Goal: Communication & Community: Answer question/provide support

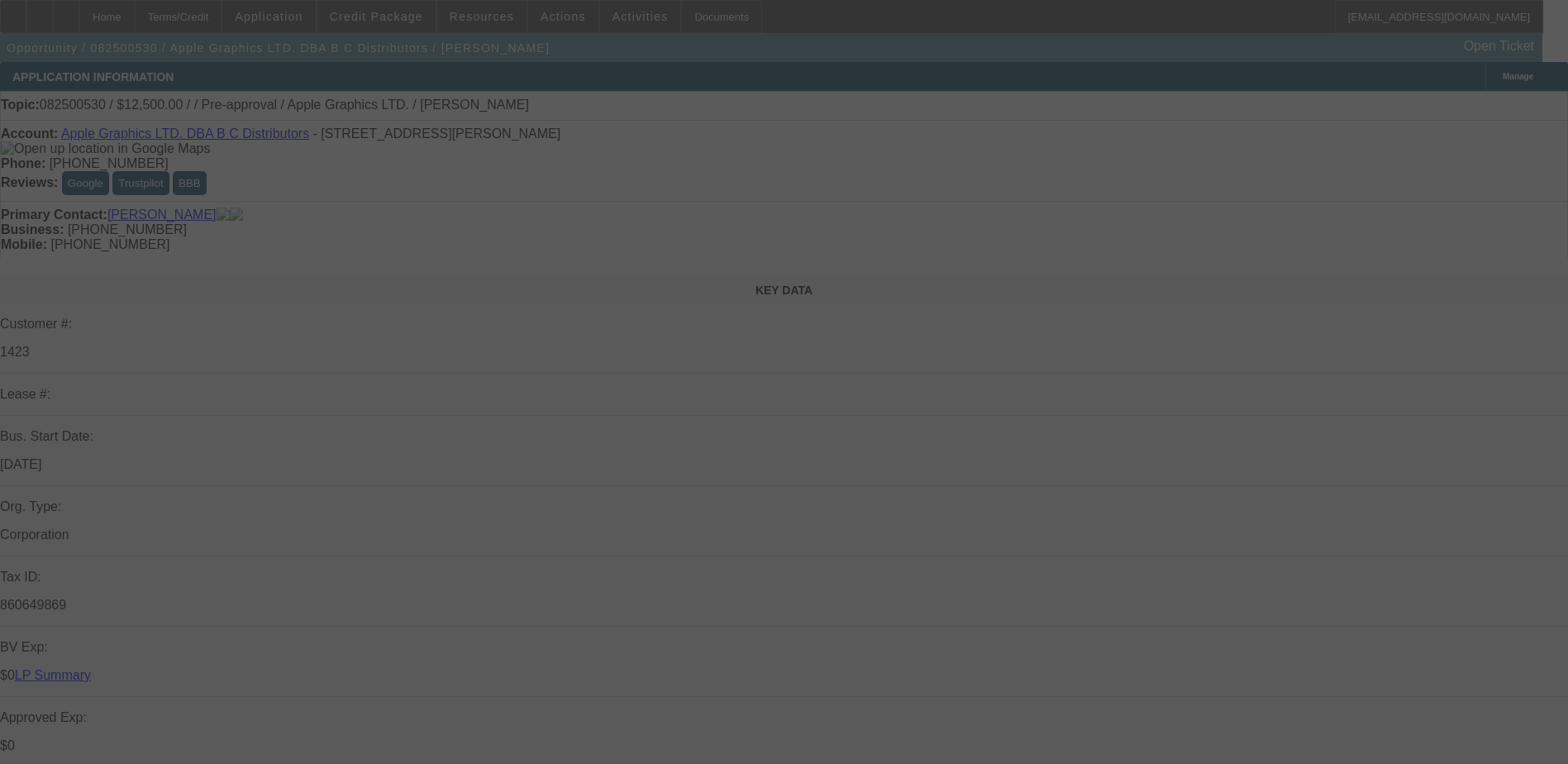
select select "0"
select select "2"
select select "0.1"
select select "4"
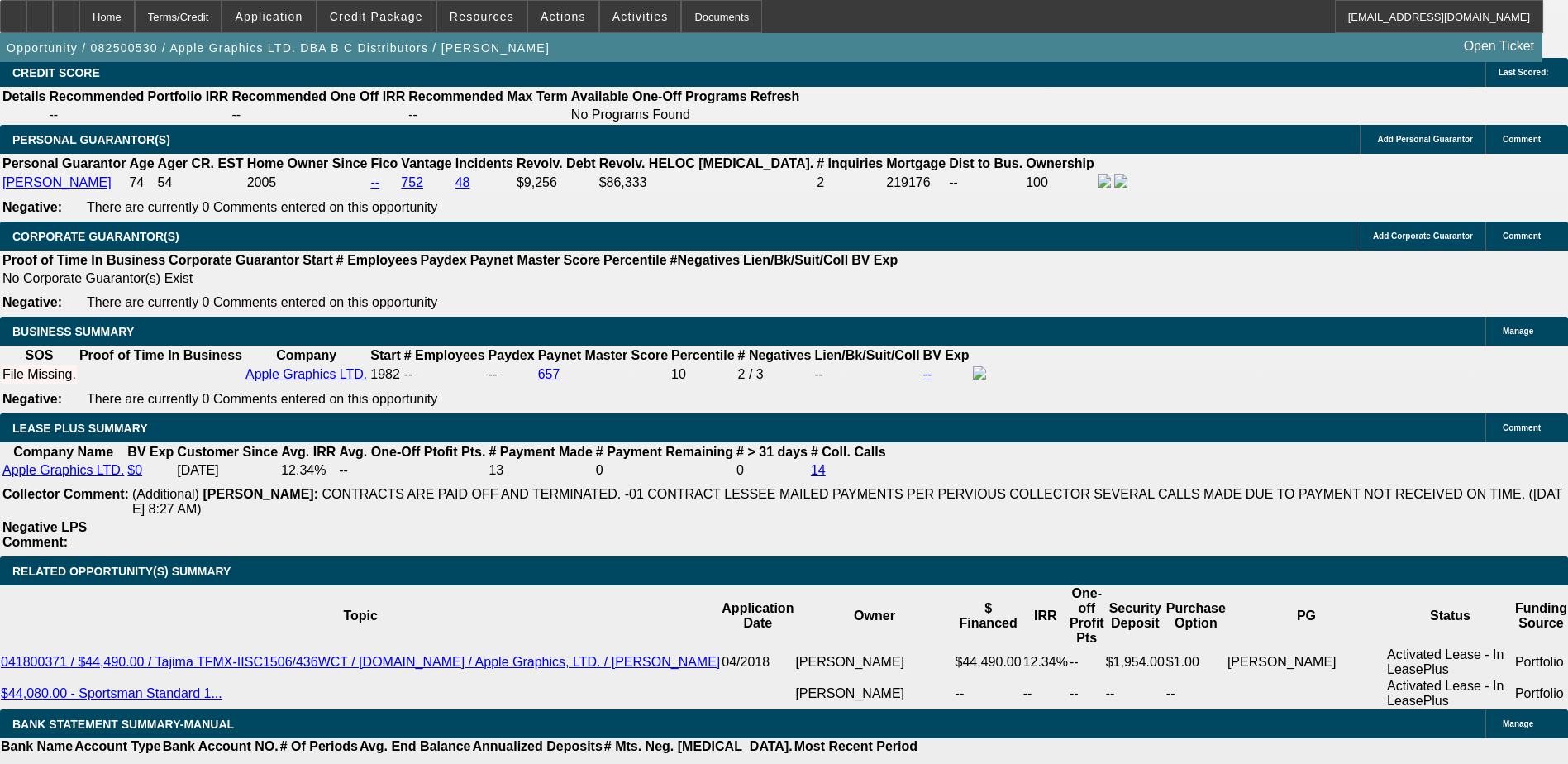
scroll to position [2480, 0]
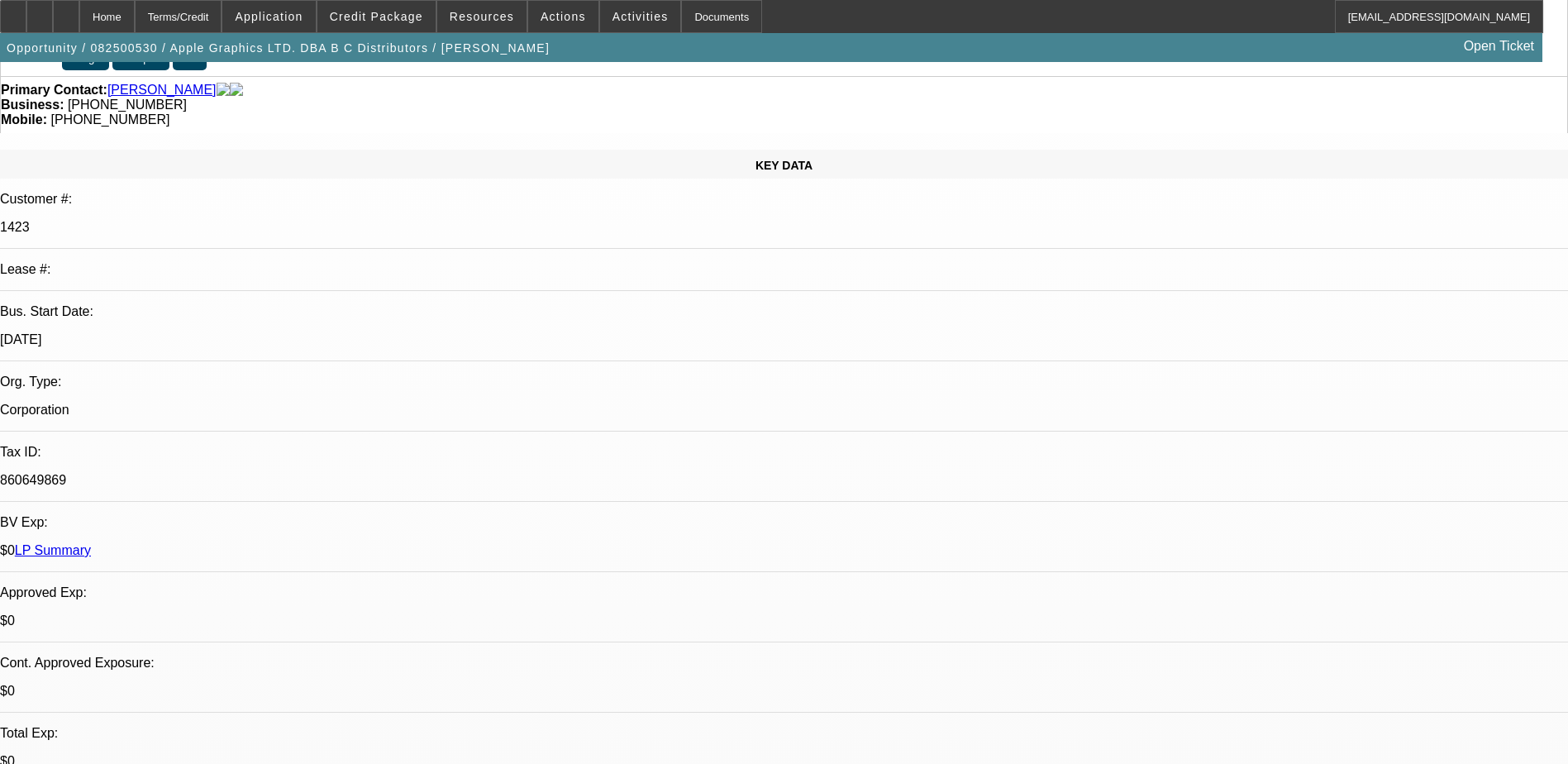
scroll to position [0, 0]
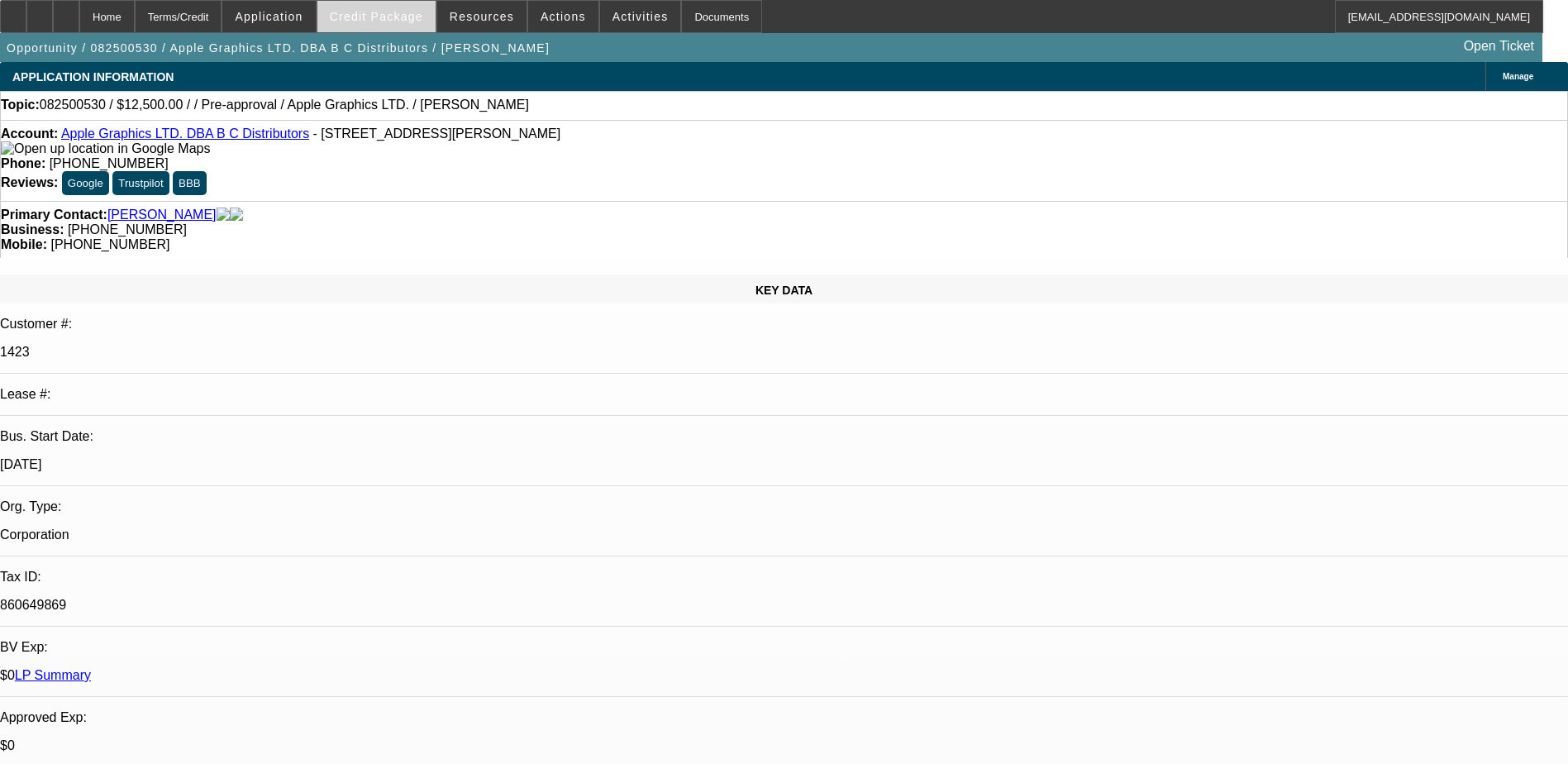
click at [393, 16] on span "Credit Package" at bounding box center [376, 17] width 94 height 13
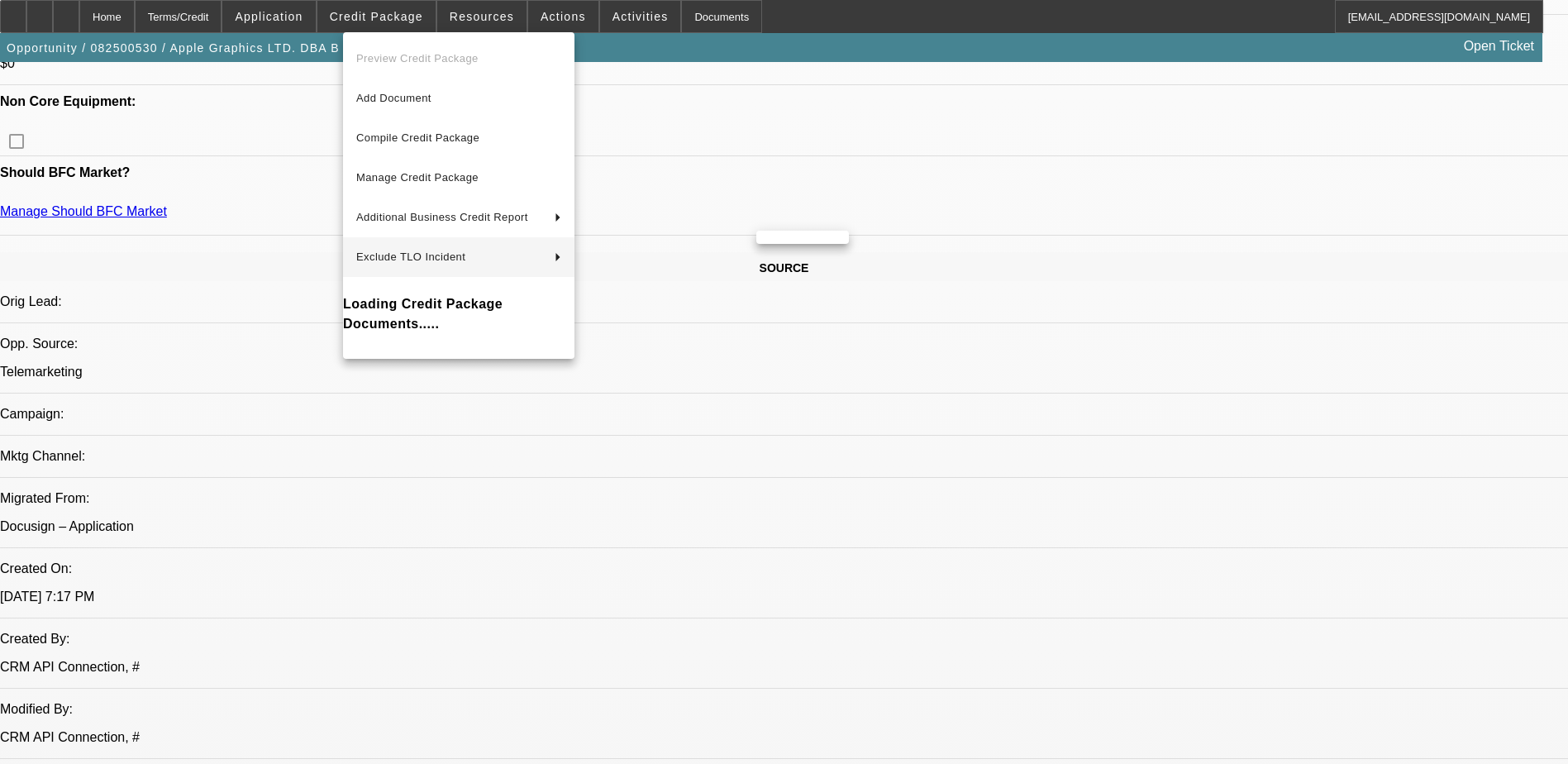
scroll to position [992, 0]
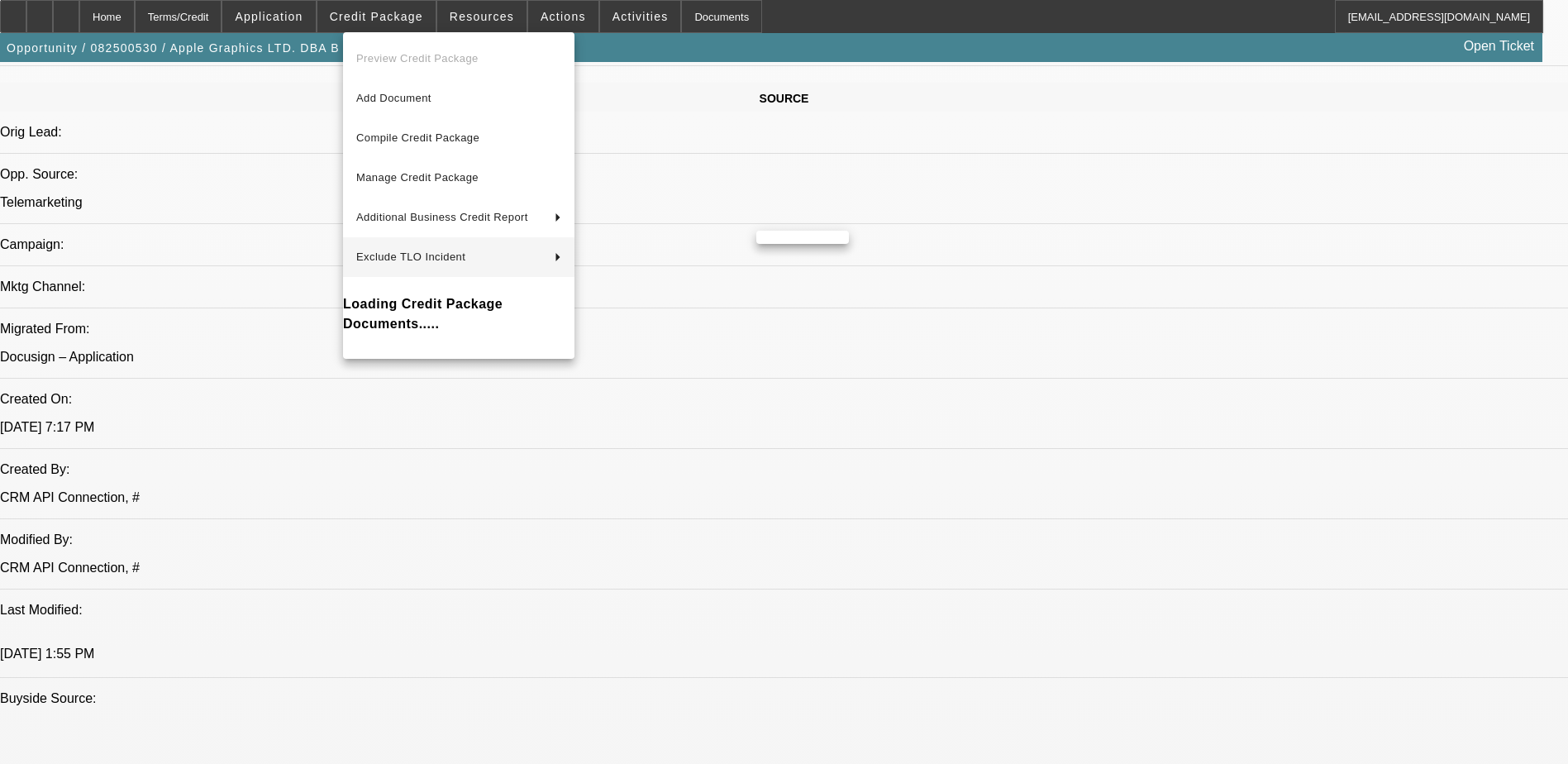
click at [1286, 329] on div at bounding box center [784, 382] width 1568 height 764
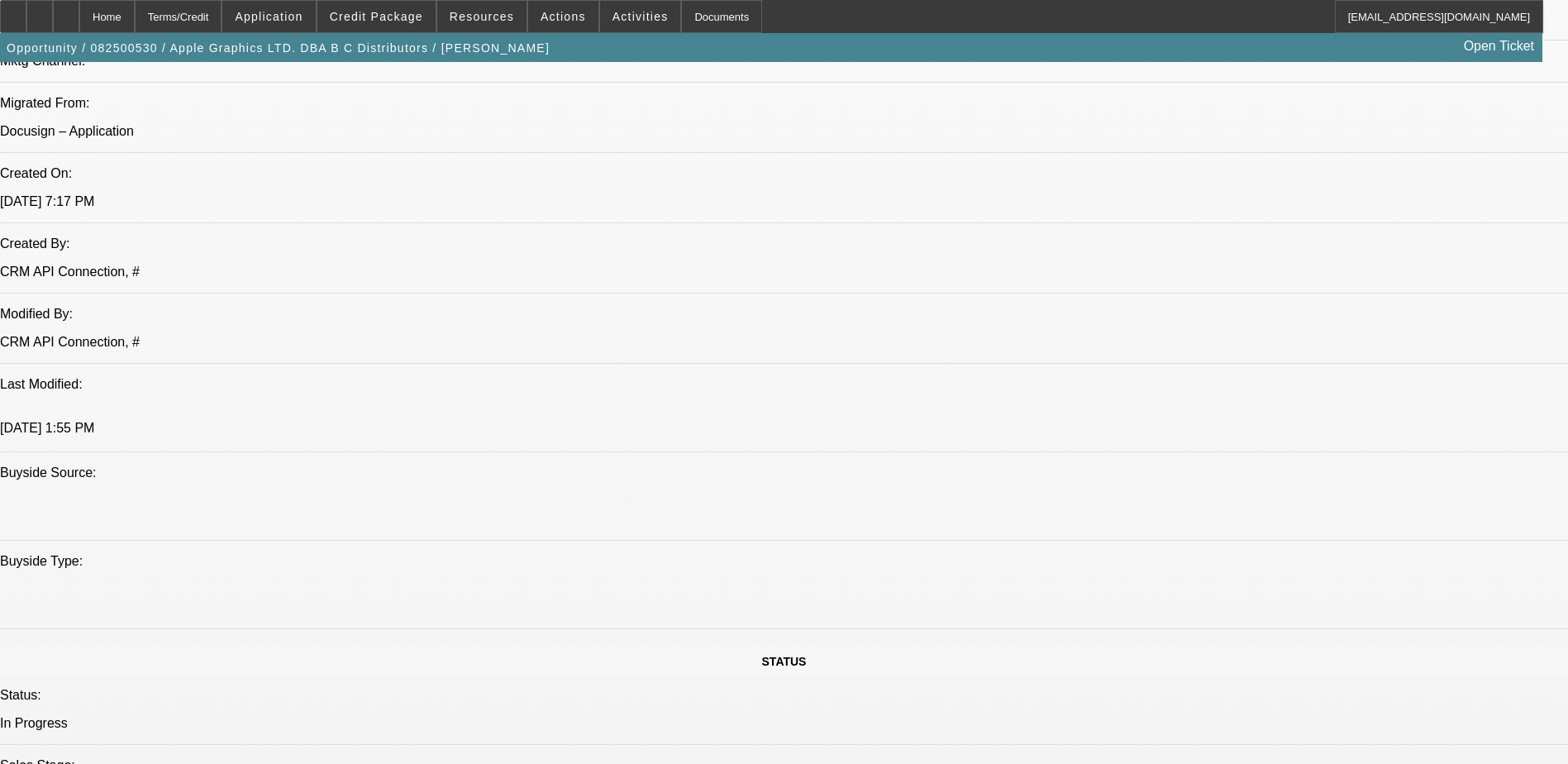
scroll to position [1405, 0]
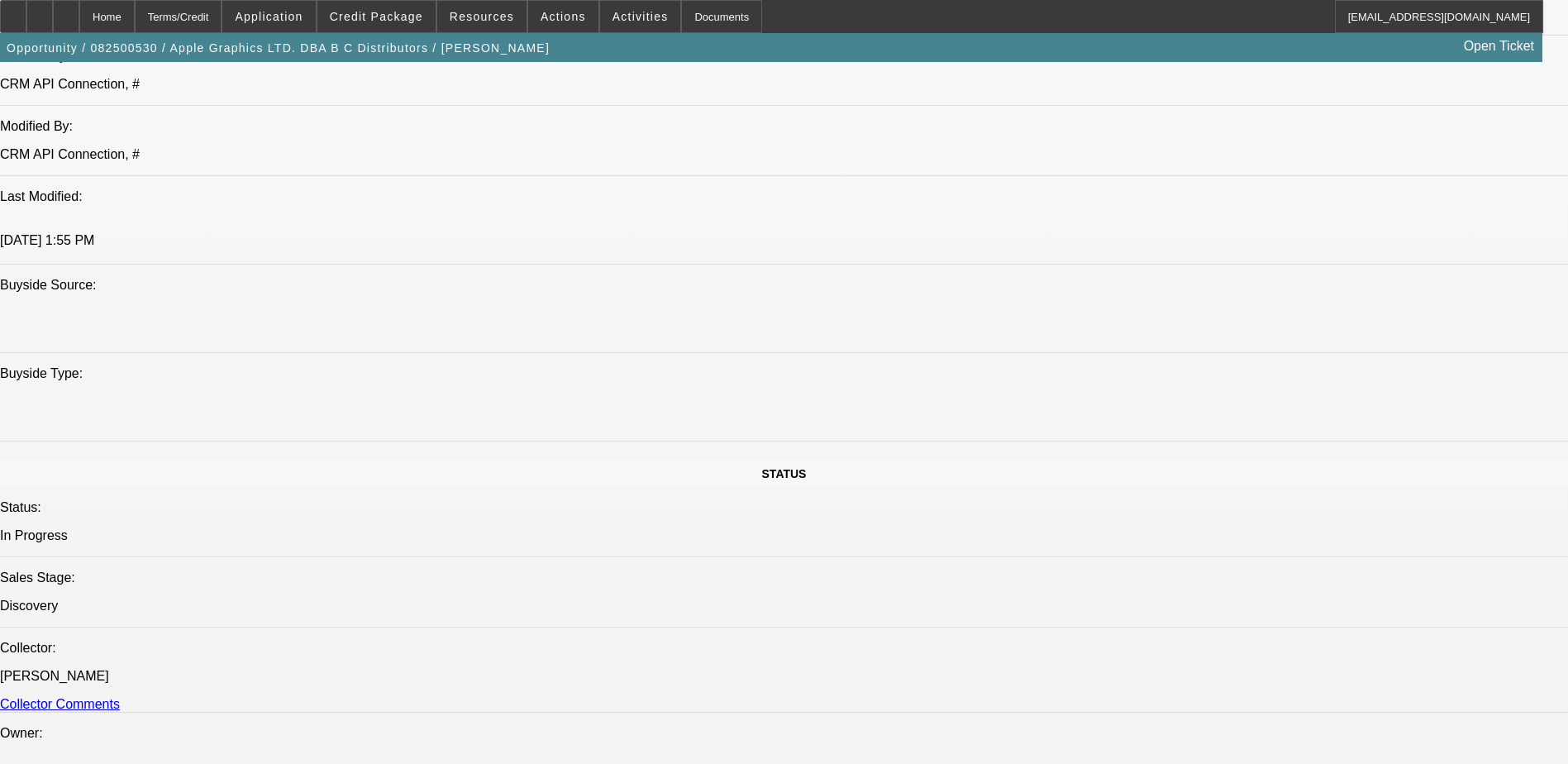
drag, startPoint x: 1394, startPoint y: 573, endPoint x: 1053, endPoint y: 541, distance: 342.5
drag, startPoint x: 1053, startPoint y: 541, endPoint x: 1083, endPoint y: 543, distance: 30.1
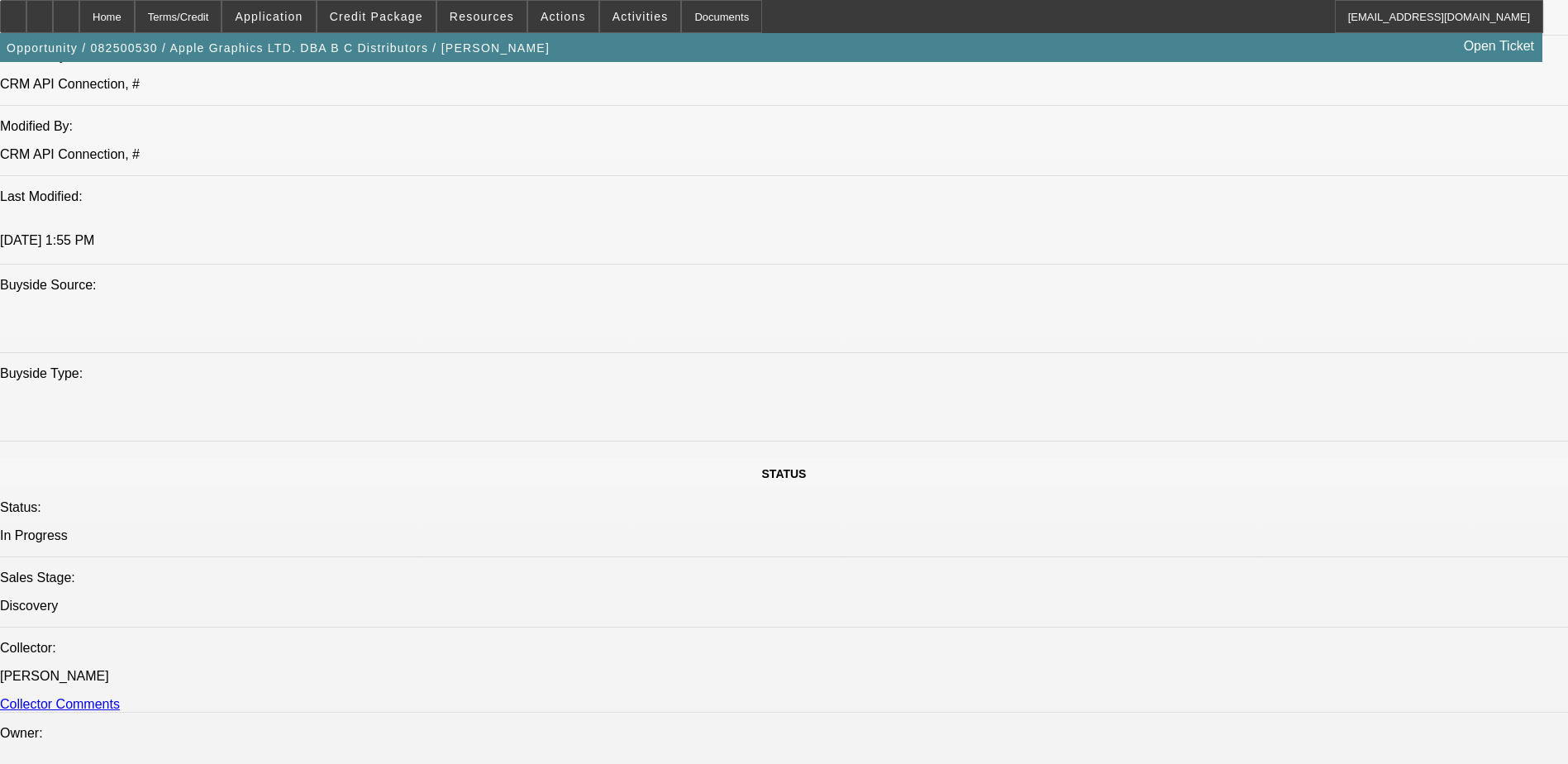
copy div "Looking for a single head Tajima used from a private seller. Estimated quote is…"
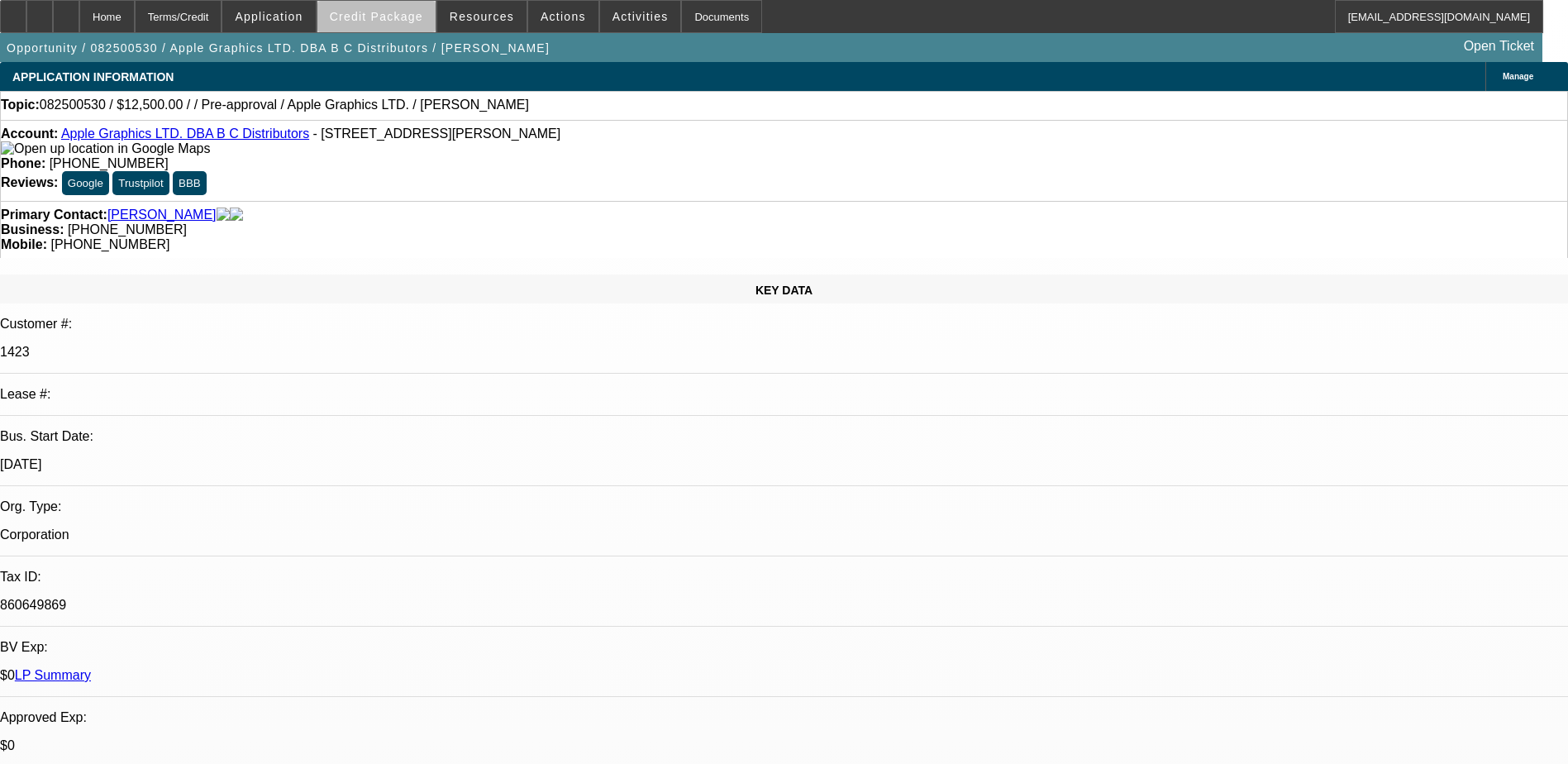
click at [404, 21] on span "Credit Package" at bounding box center [376, 17] width 94 height 13
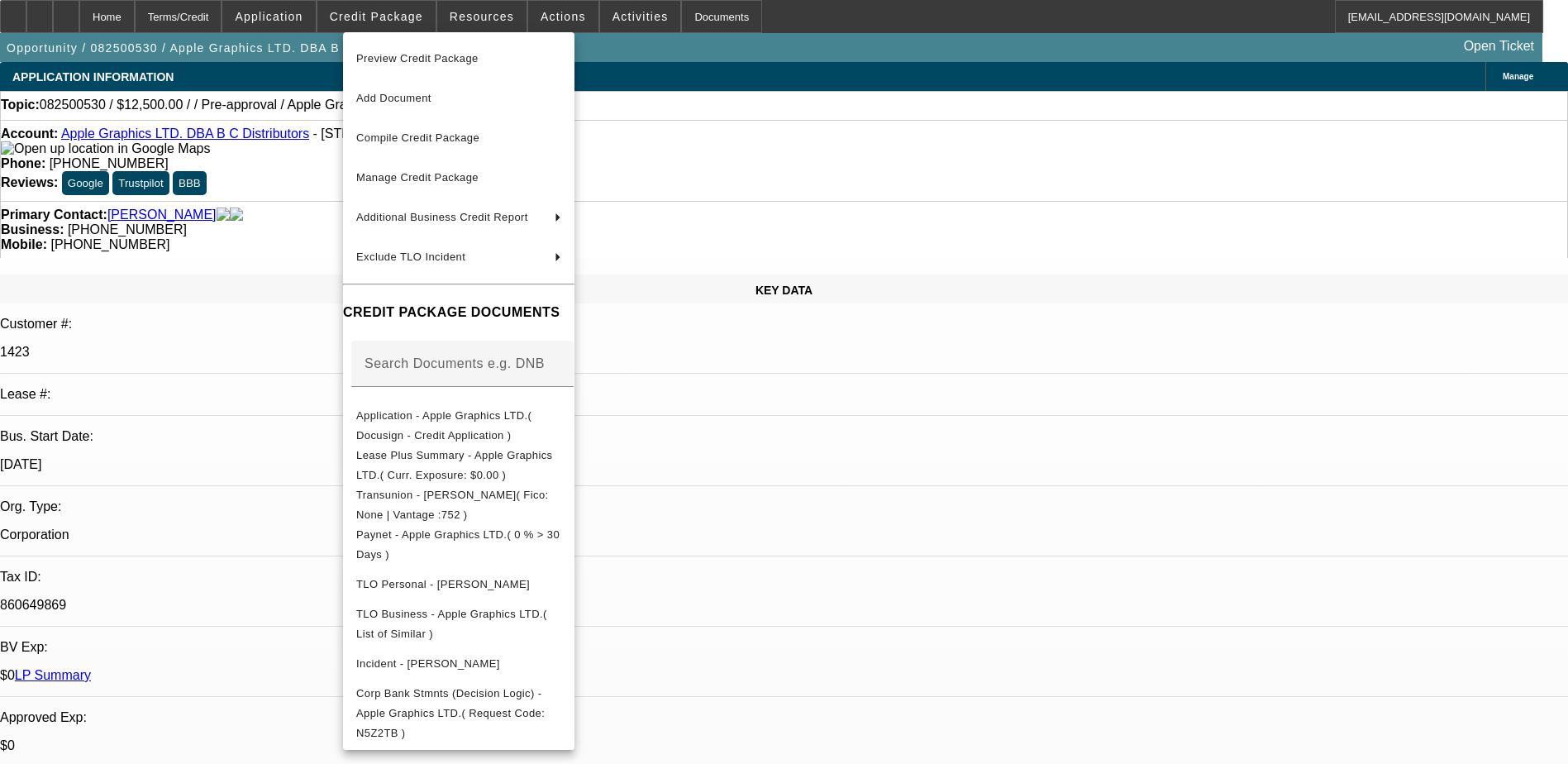
click at [1126, 649] on div at bounding box center [784, 382] width 1568 height 764
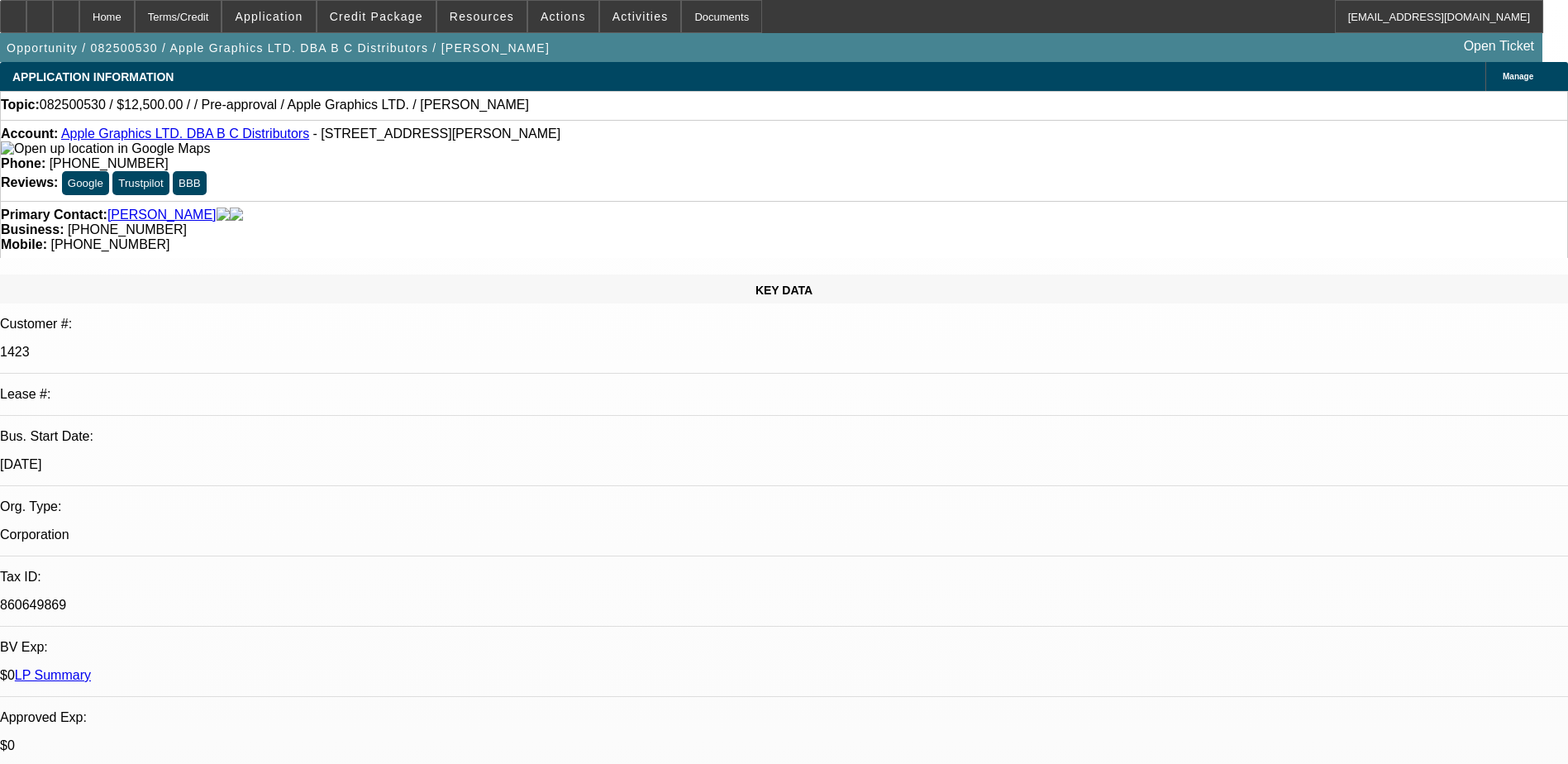
drag, startPoint x: 1252, startPoint y: 191, endPoint x: 1231, endPoint y: 199, distance: 22.5
click at [414, 7] on span at bounding box center [376, 16] width 118 height 39
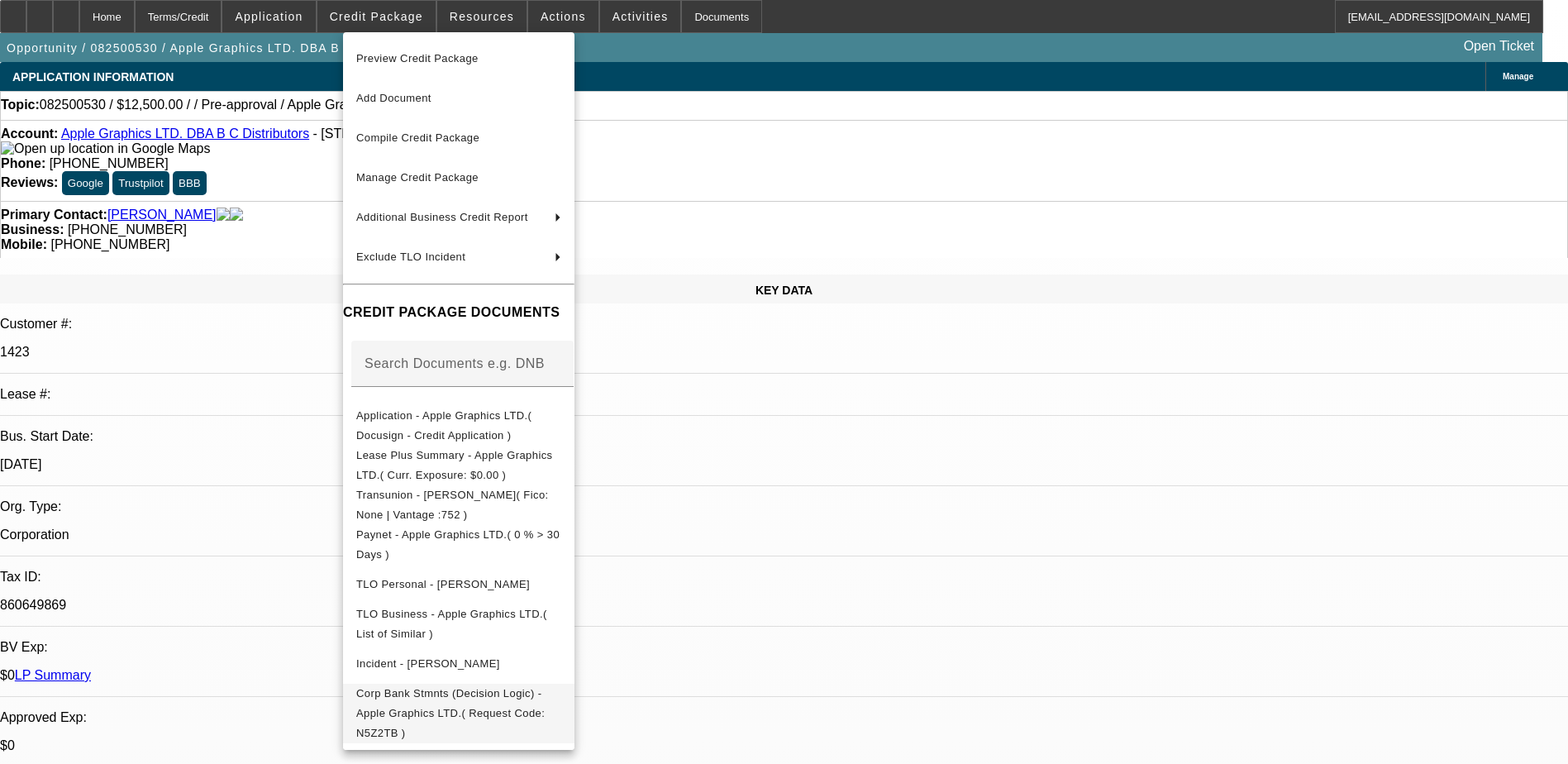
click at [419, 698] on span "Corp Bank Stmnts (Decision Logic) - Apple Graphics LTD.( Request Code: N5Z2TB )" at bounding box center [450, 712] width 189 height 52
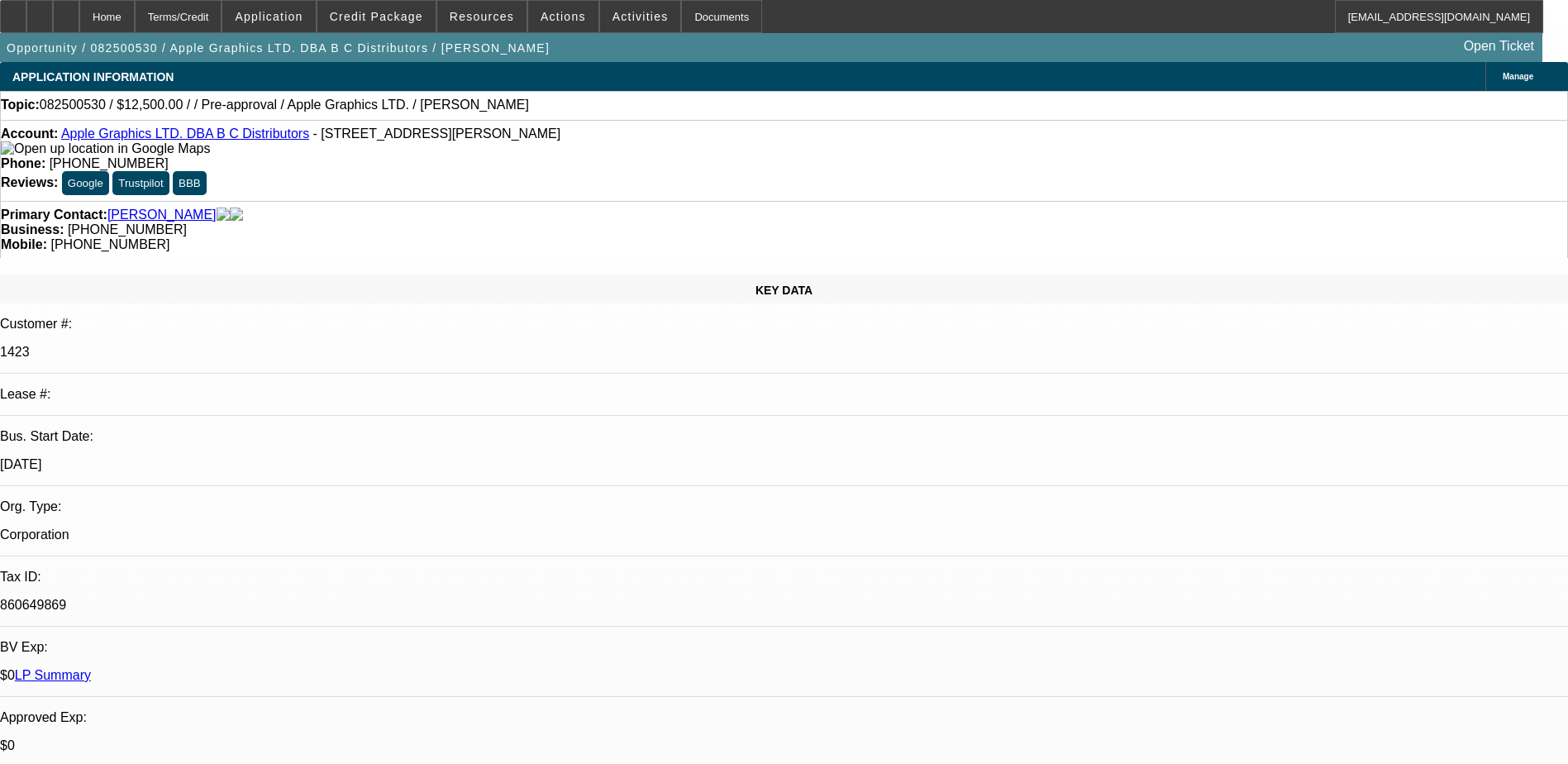
click at [149, 139] on link "Apple Graphics LTD. DBA B C Distributors" at bounding box center [185, 133] width 248 height 14
click at [427, 26] on span at bounding box center [376, 16] width 118 height 39
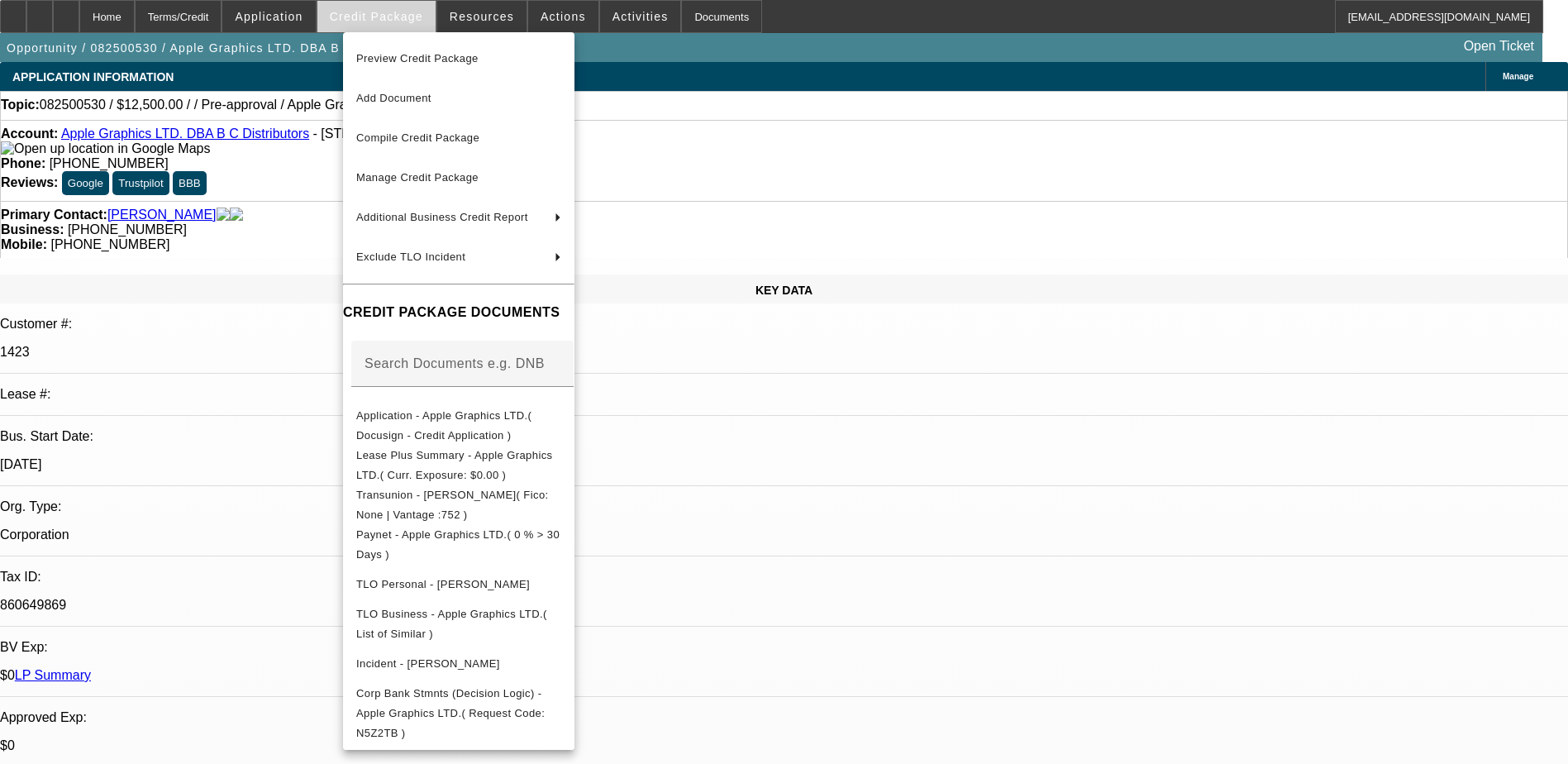
click at [427, 26] on div at bounding box center [784, 382] width 1568 height 764
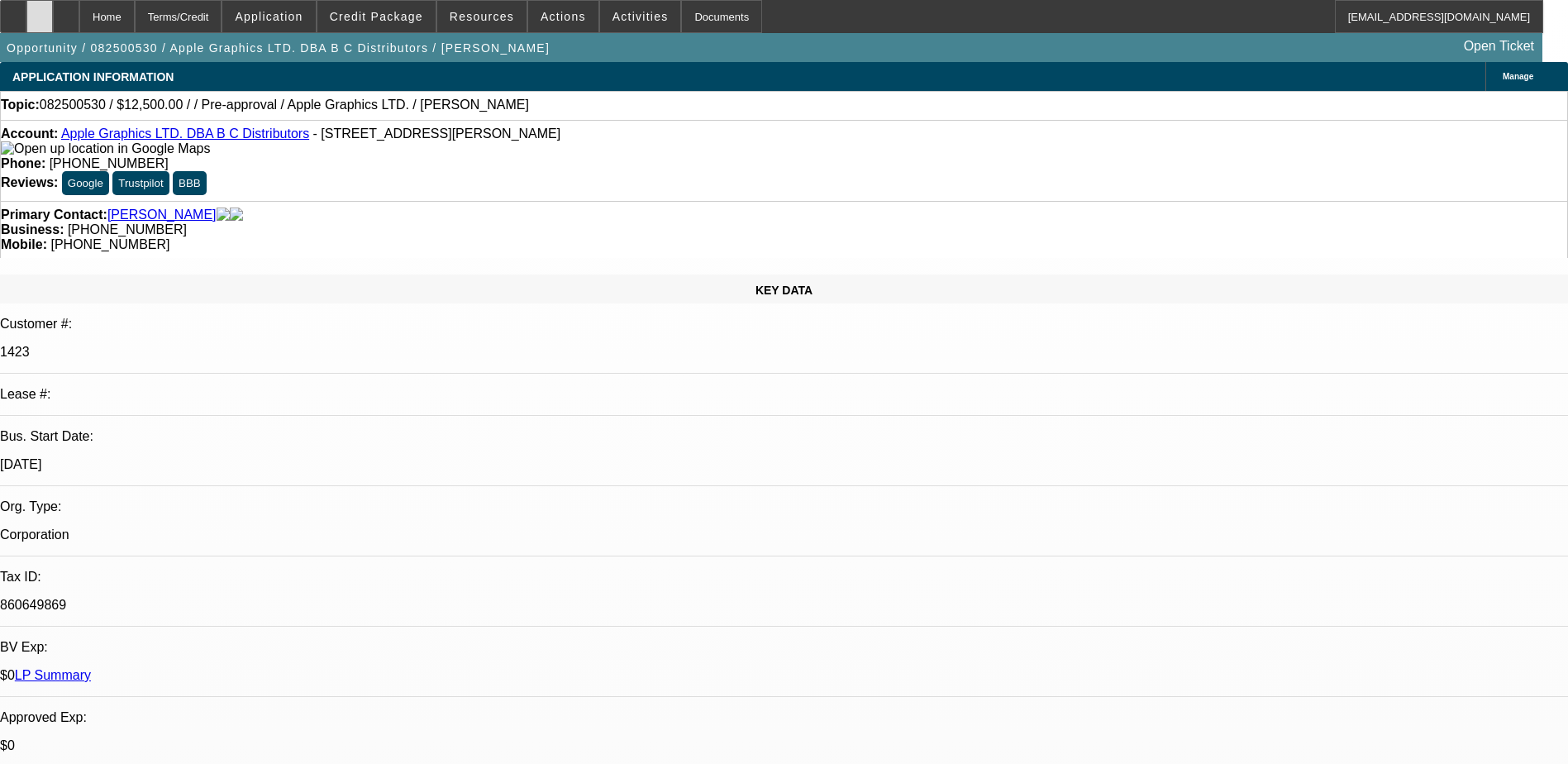
click at [53, 10] on div at bounding box center [39, 16] width 26 height 33
type textarea "F"
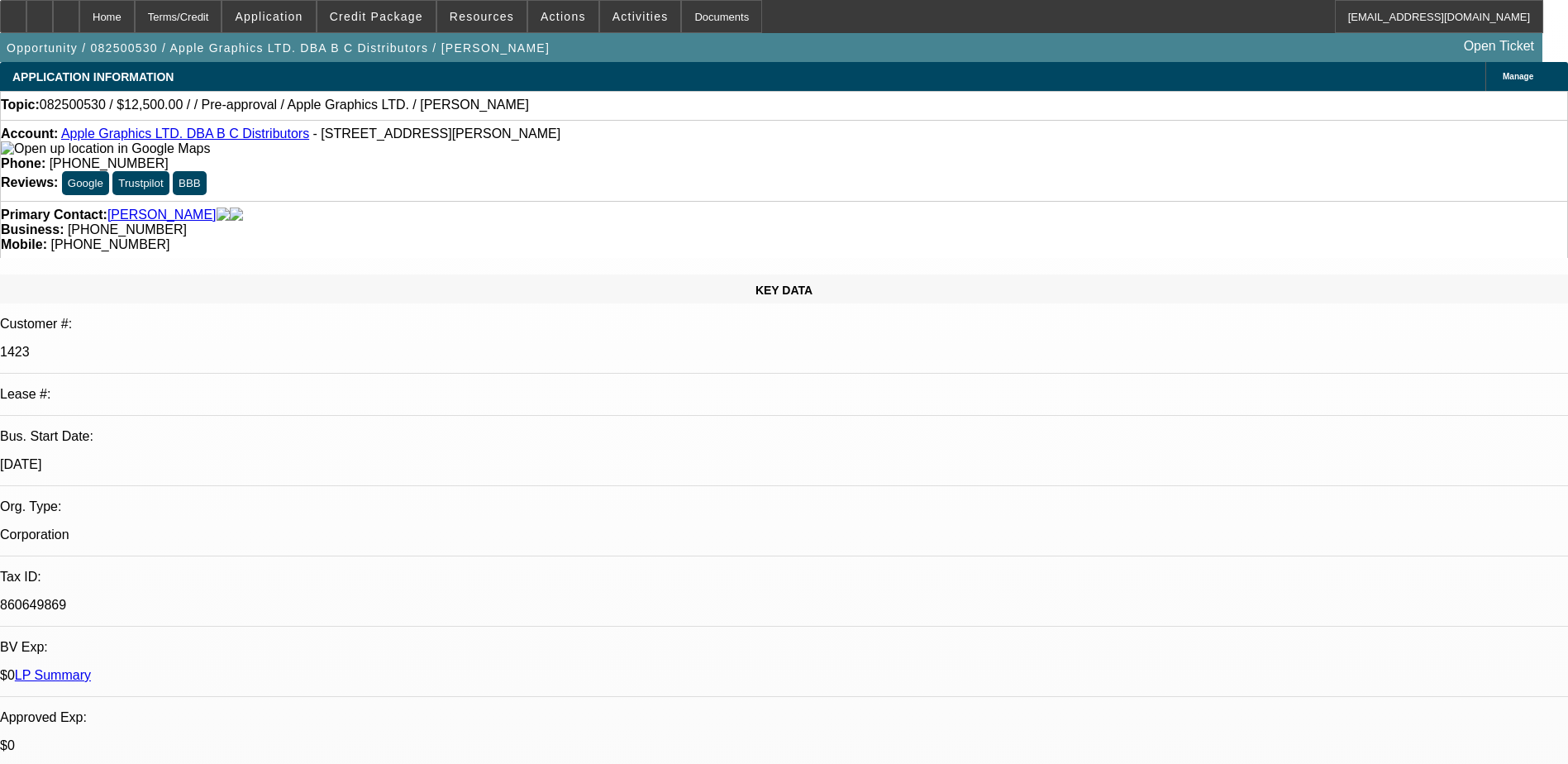
type textarea "F"
type textarea "Needs updated SOS, been inactive for a while."
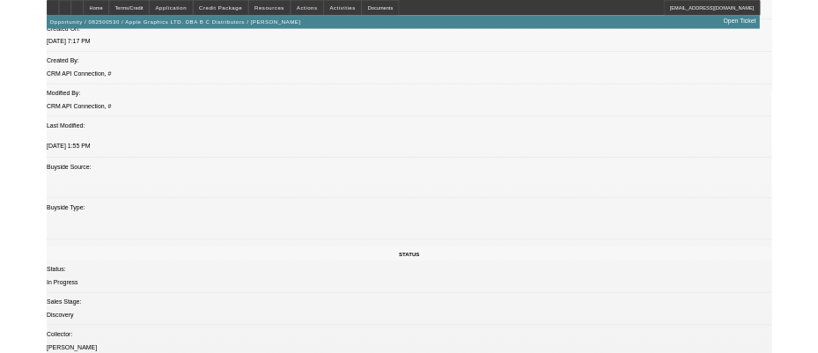
scroll to position [888, 0]
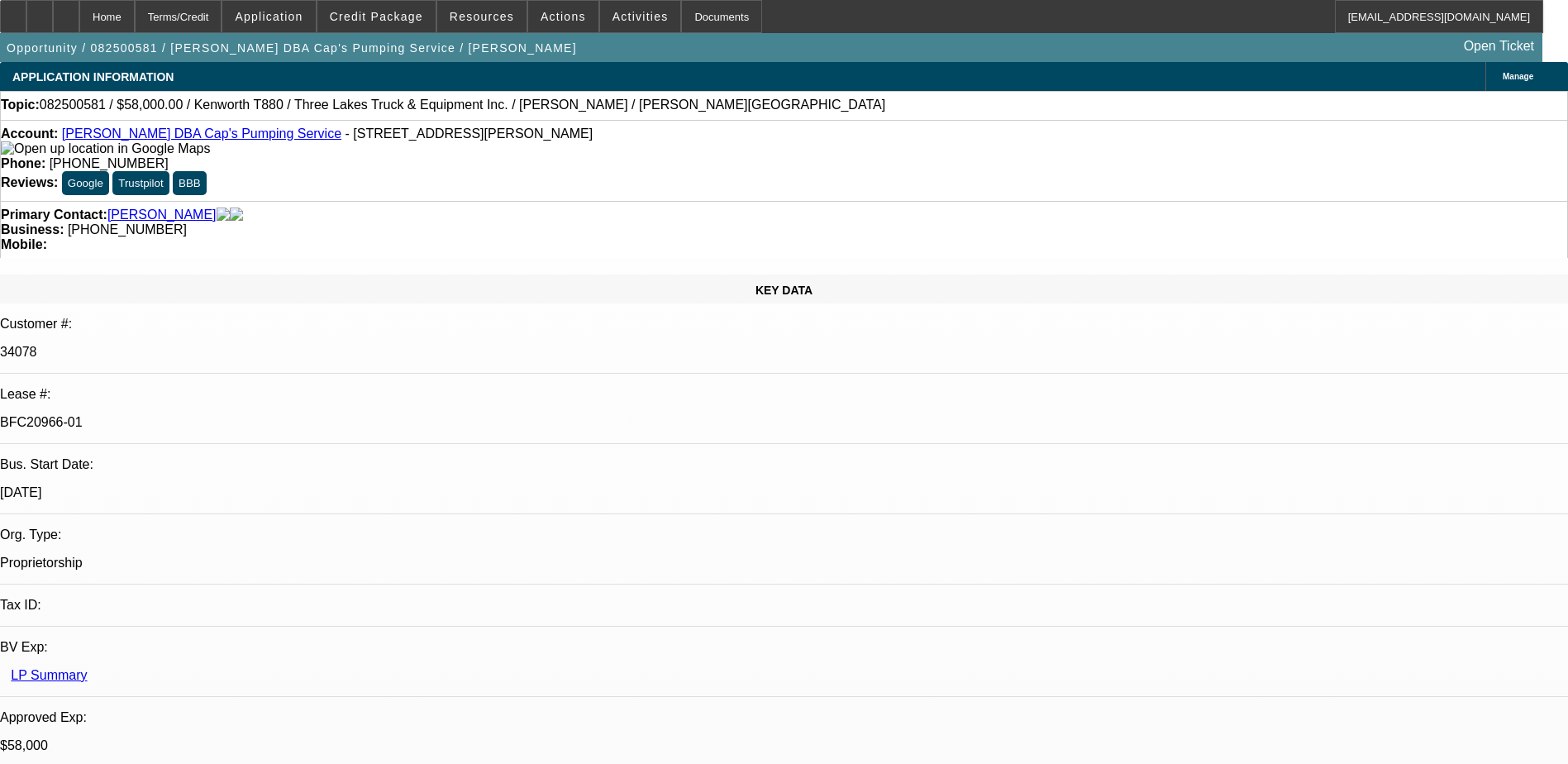
select select "0"
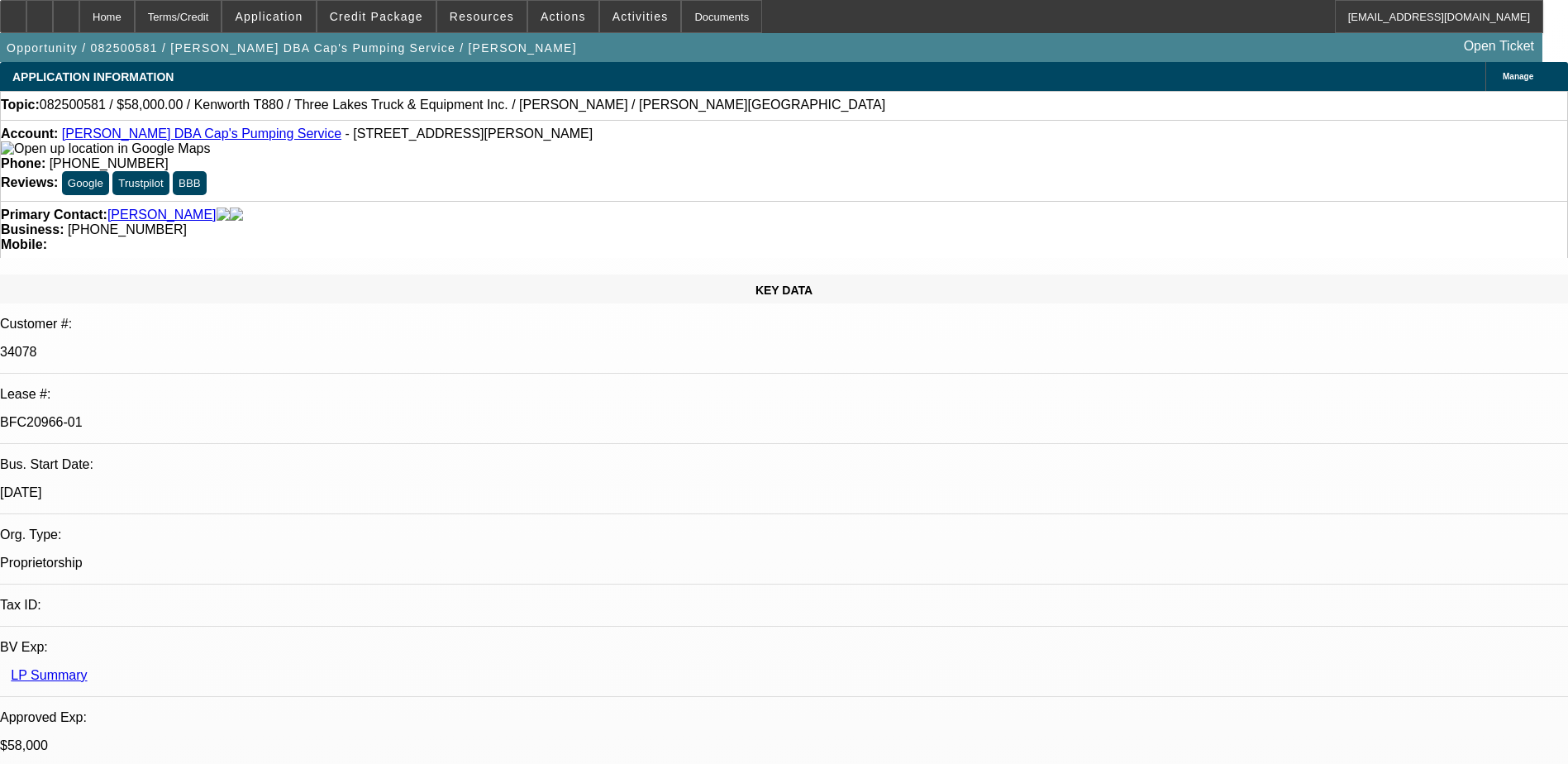
select select "0"
select select "0.1"
select select "0"
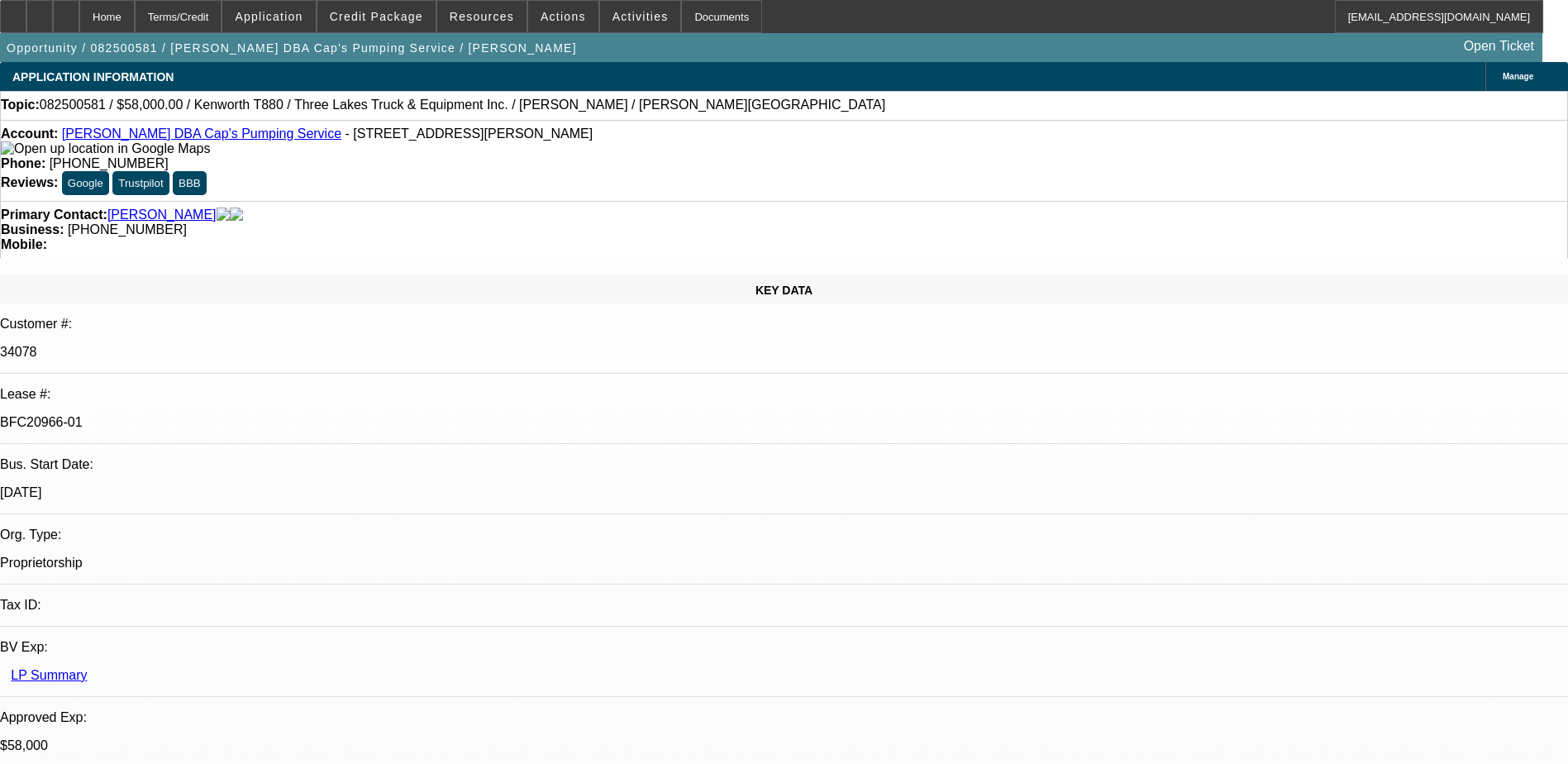
select select "0"
select select "0.1"
select select "1"
select select "9"
select select "6"
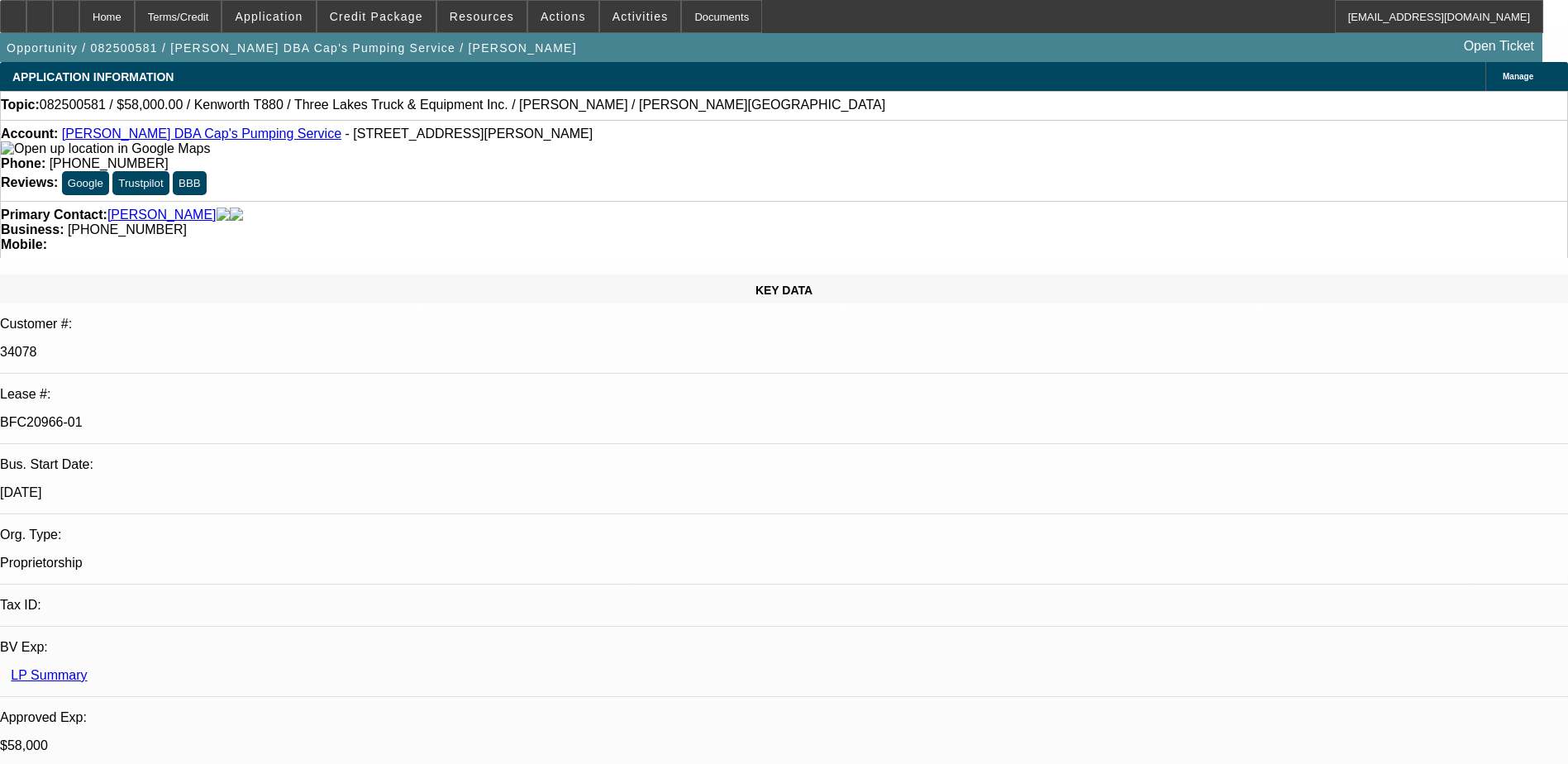
select select "1"
select select "9"
select select "6"
select select "1"
select select "9"
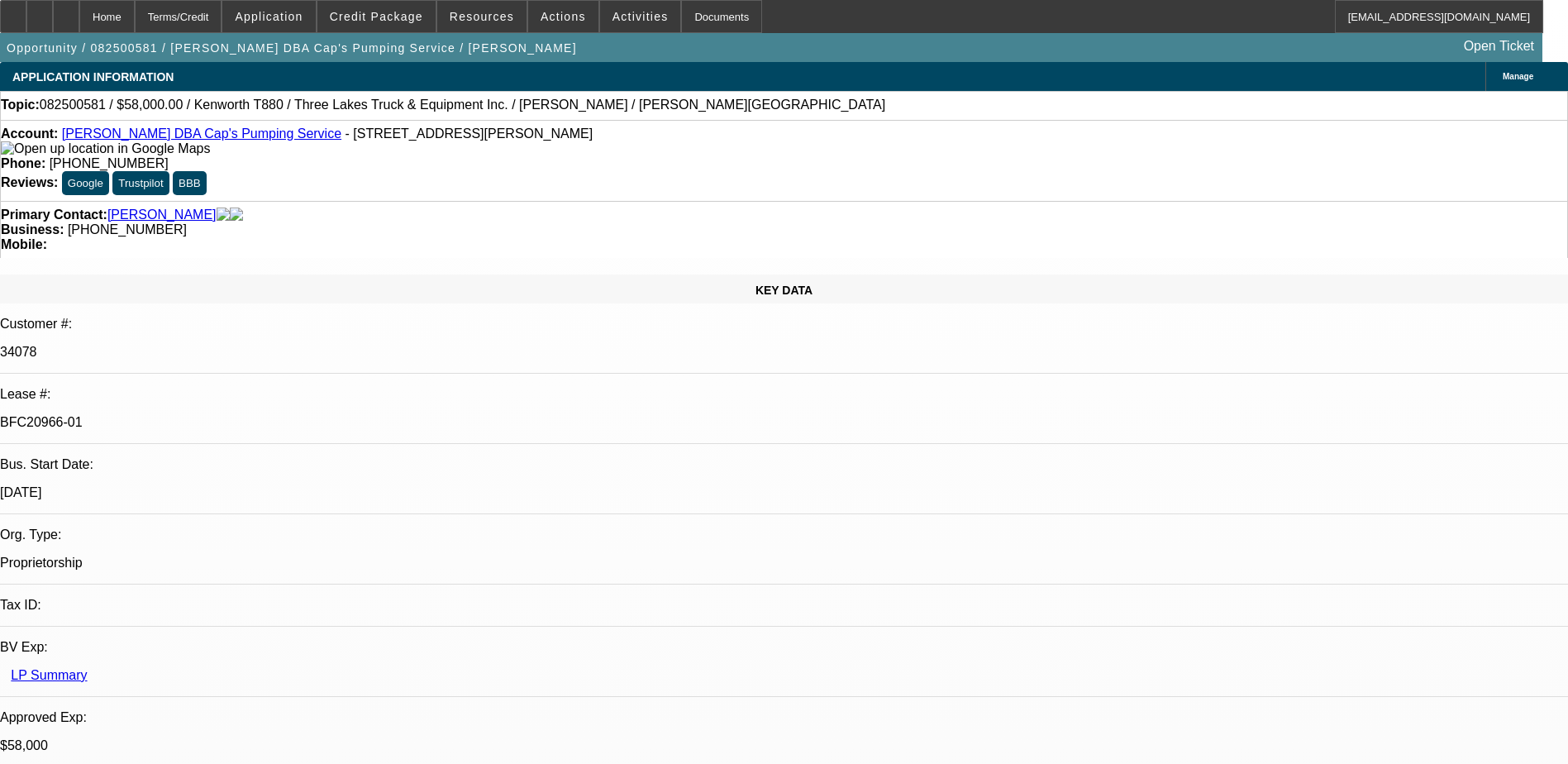
select select "4"
select select "1"
select select "4"
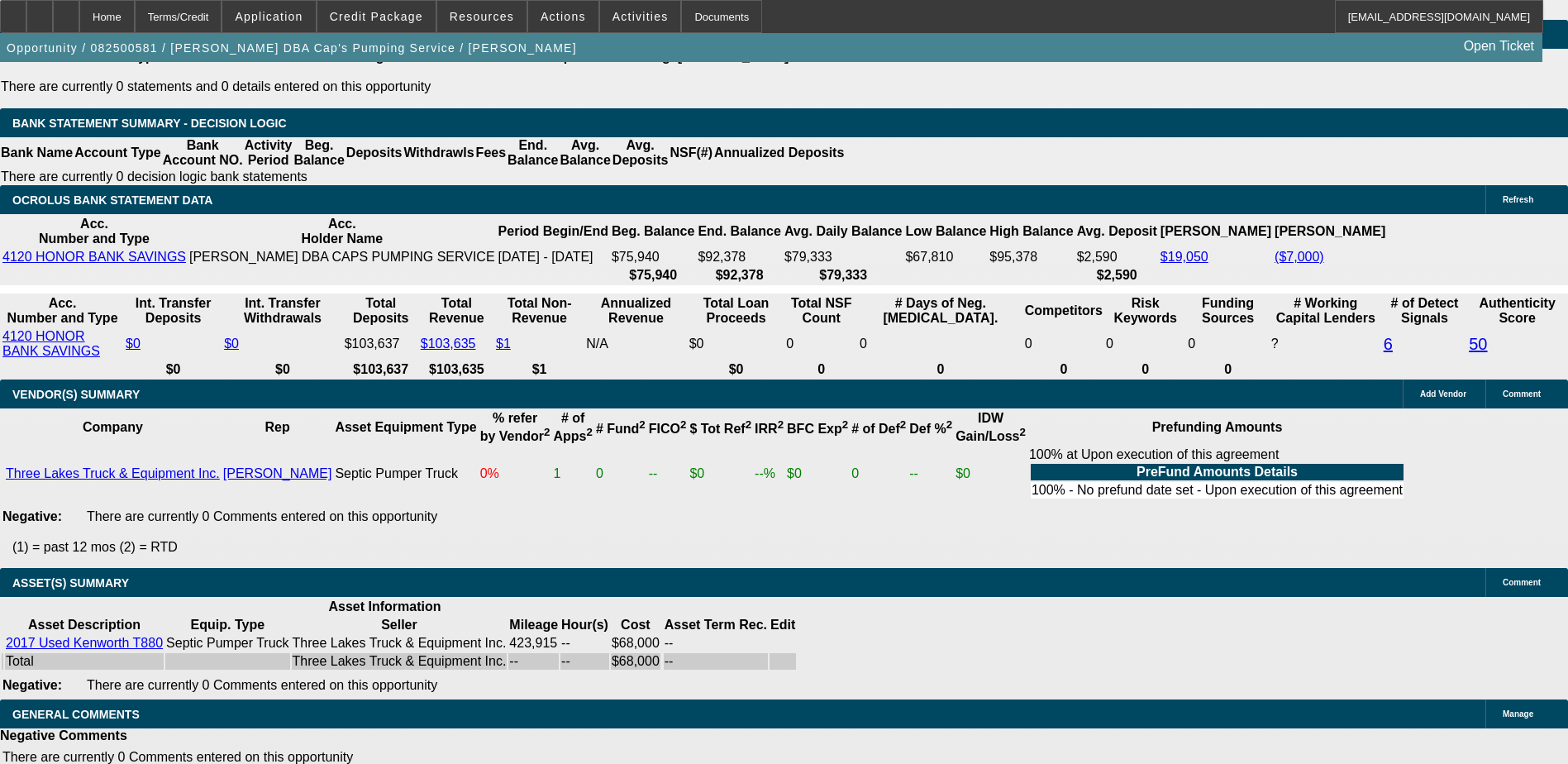
scroll to position [3220, 0]
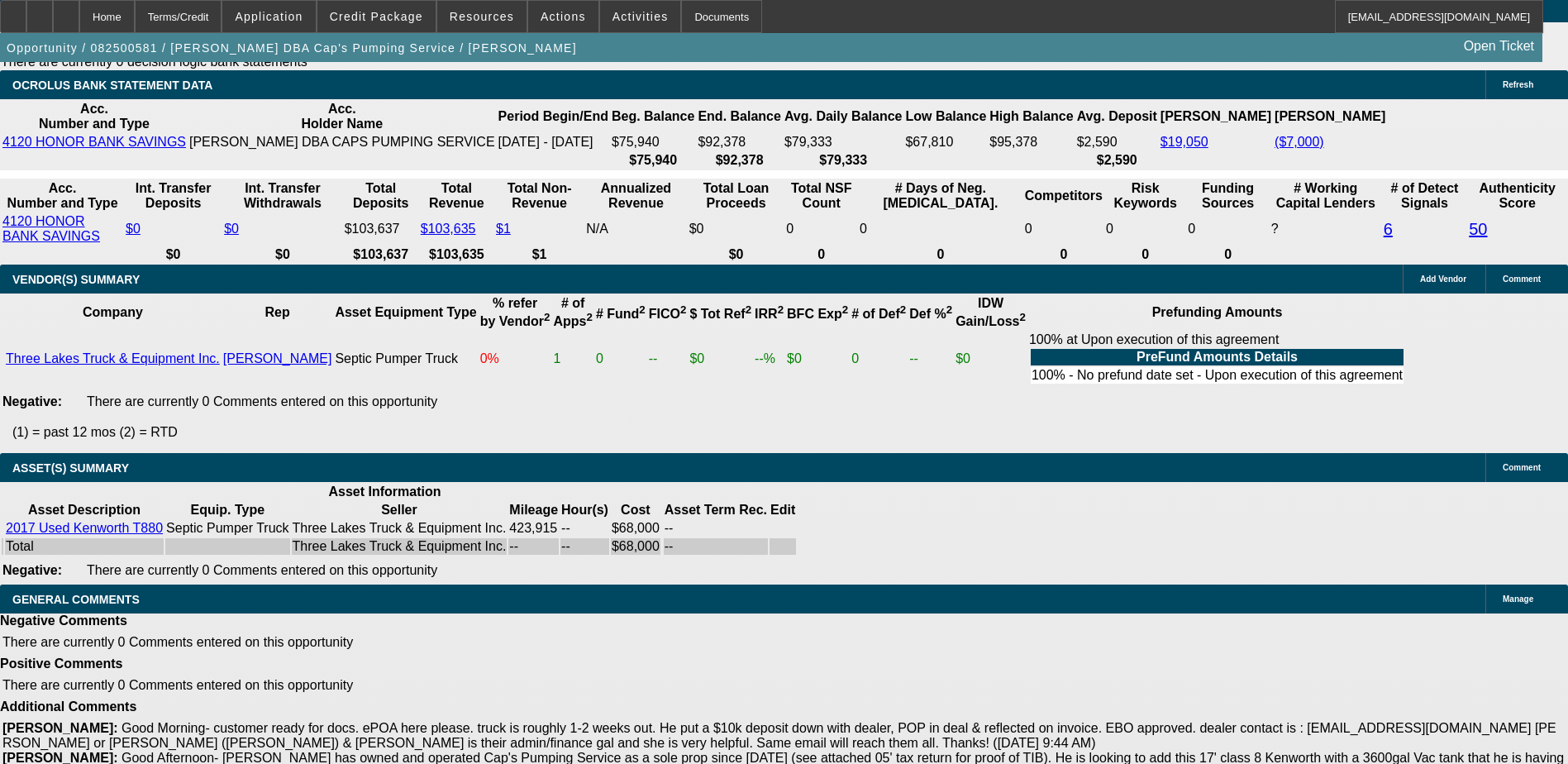
drag, startPoint x: 1299, startPoint y: 224, endPoint x: 1254, endPoint y: 278, distance: 70.3
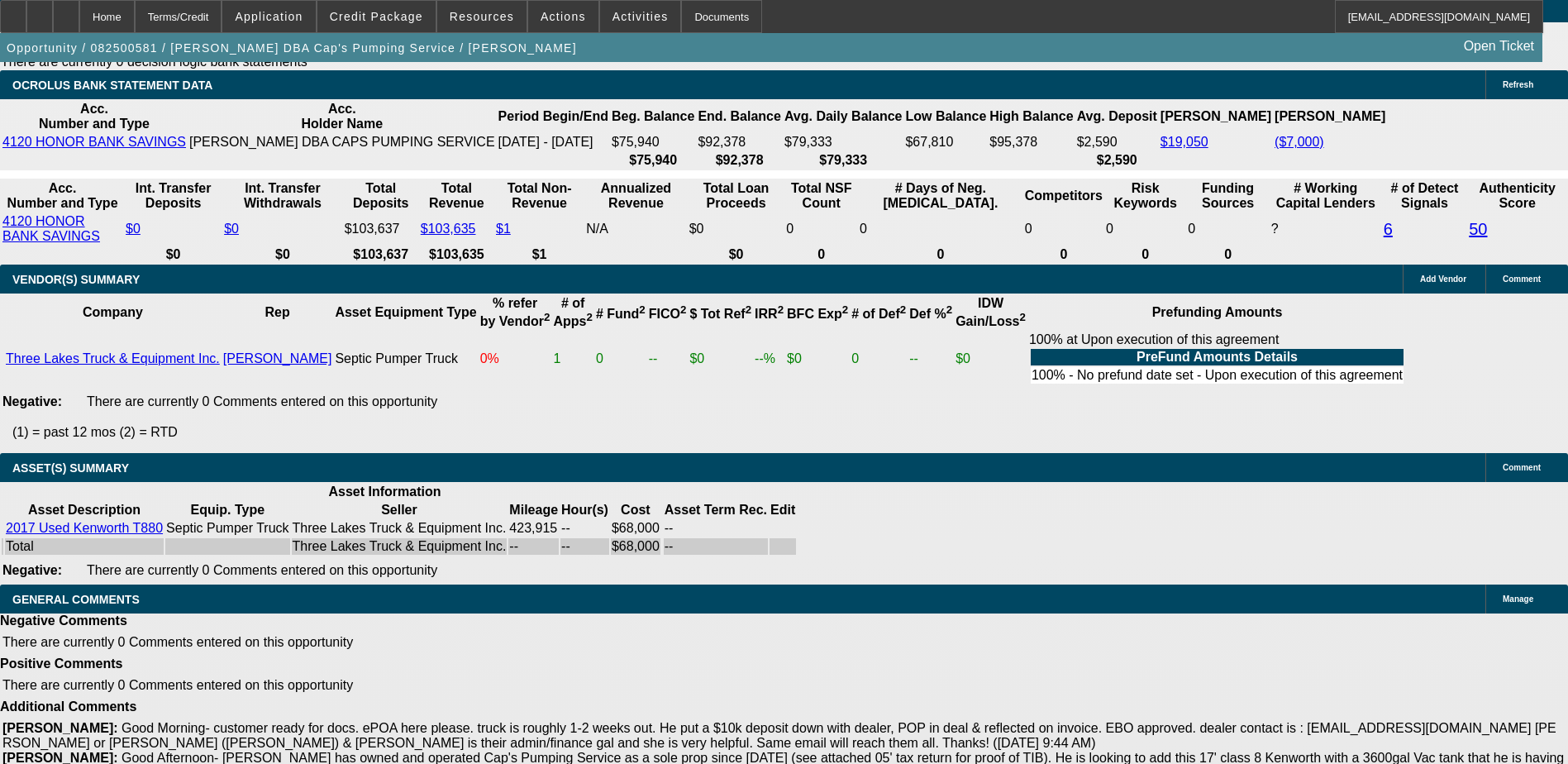
scroll to position [83, 0]
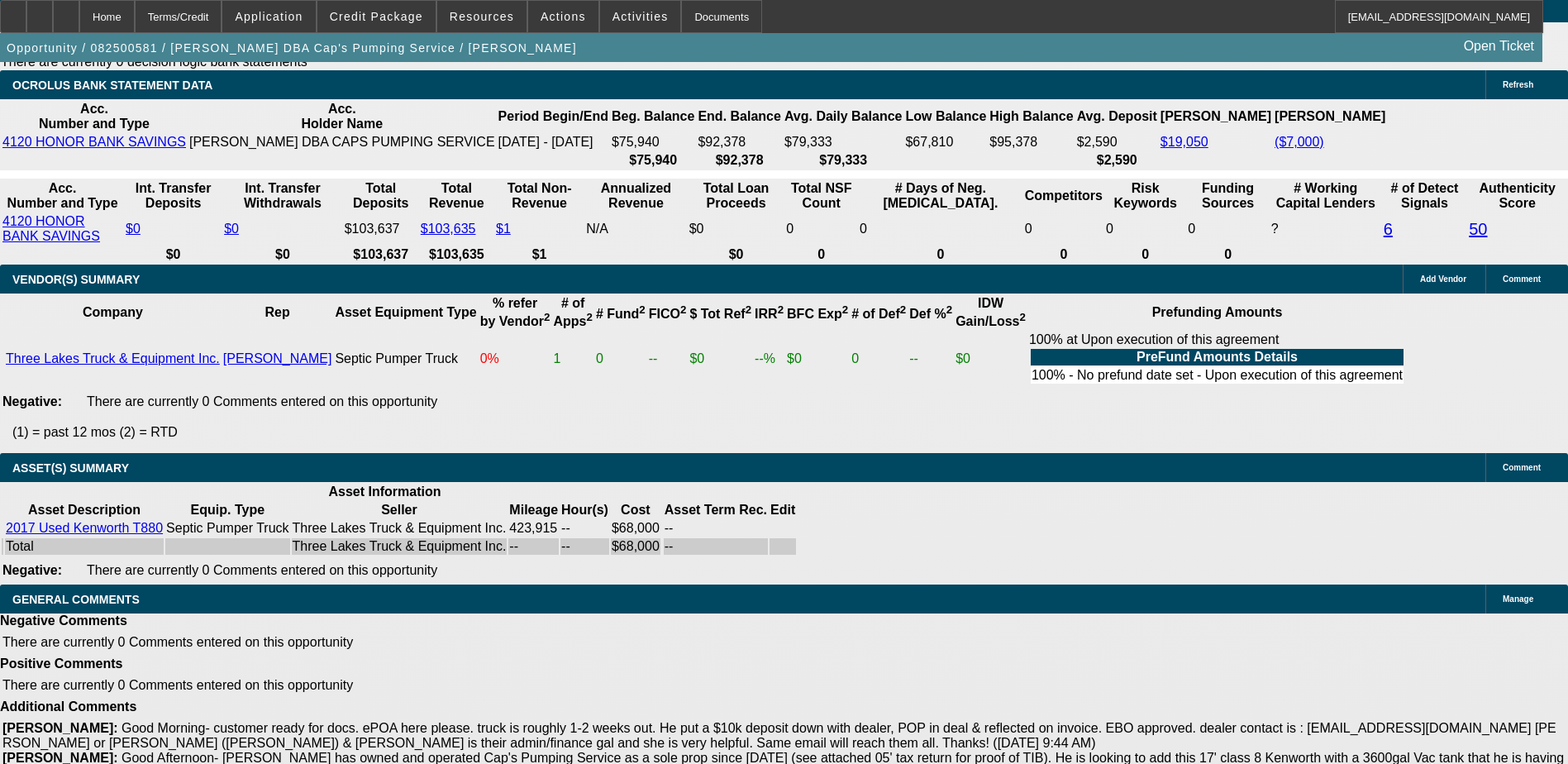
drag, startPoint x: 1332, startPoint y: 707, endPoint x: 1064, endPoint y: 549, distance: 311.1
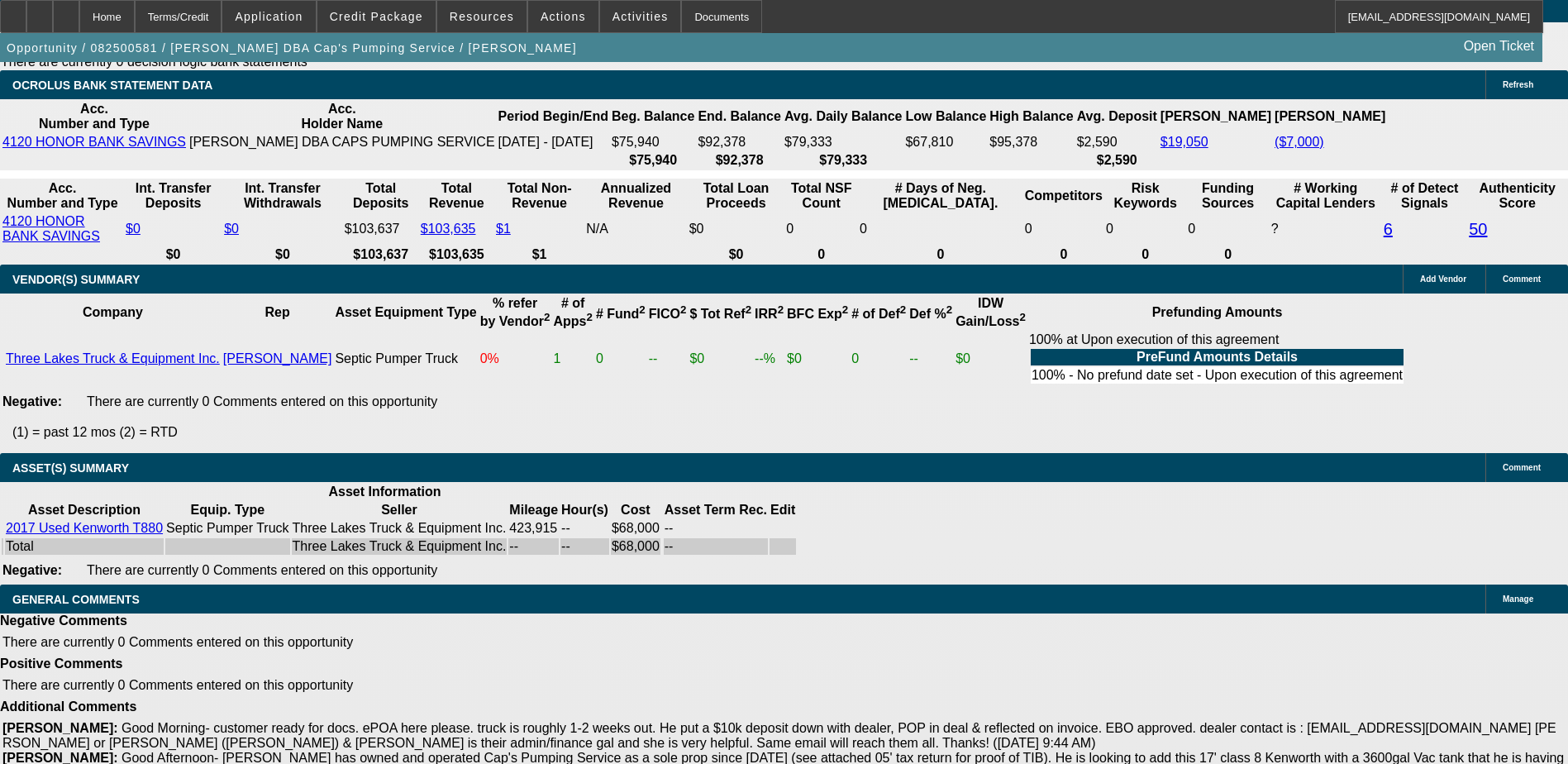
copy div "Good Afternoon- Bradley Mahoney has owned and operated Cap's Pumping Service as…"
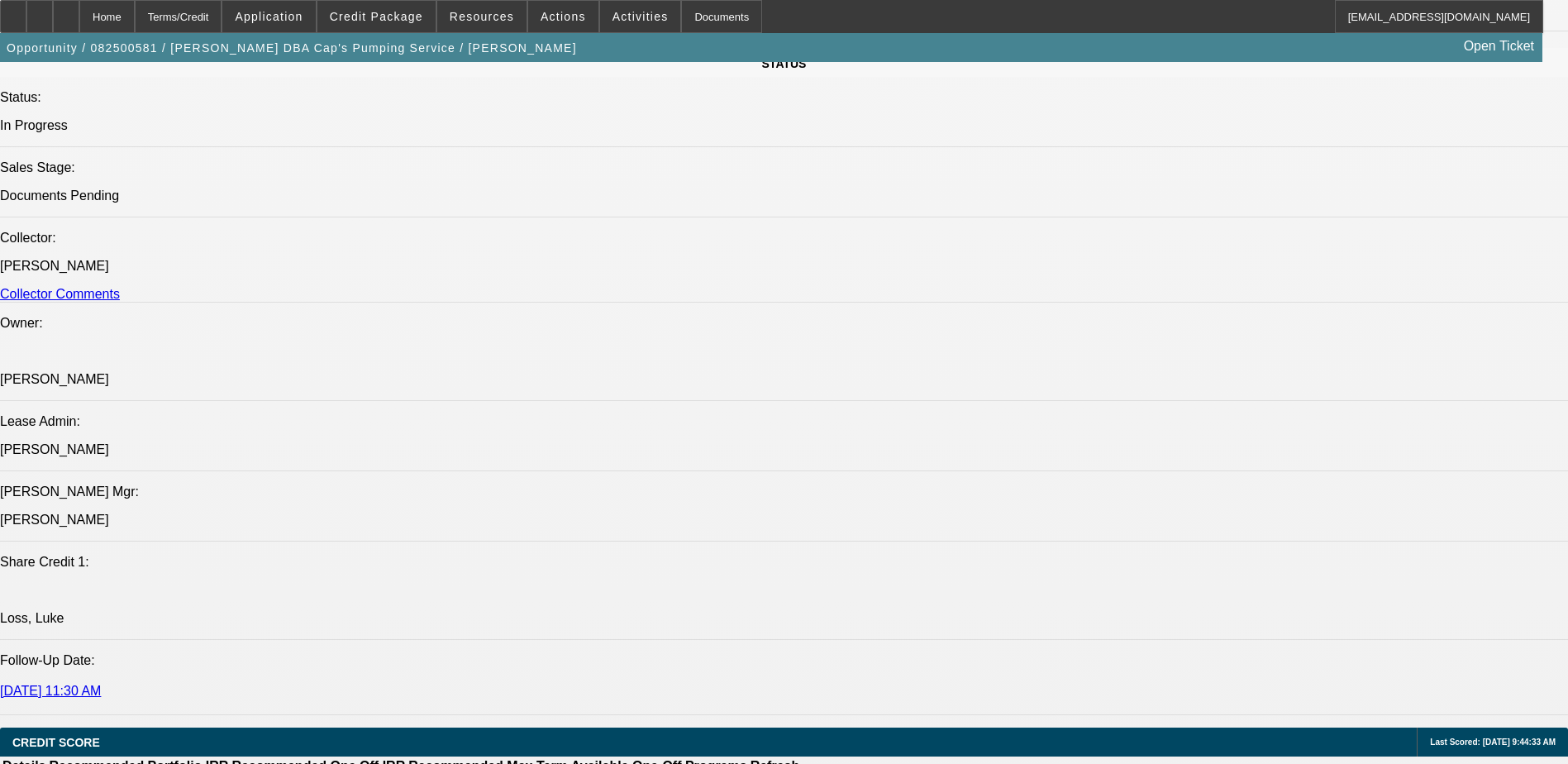
scroll to position [1567, 0]
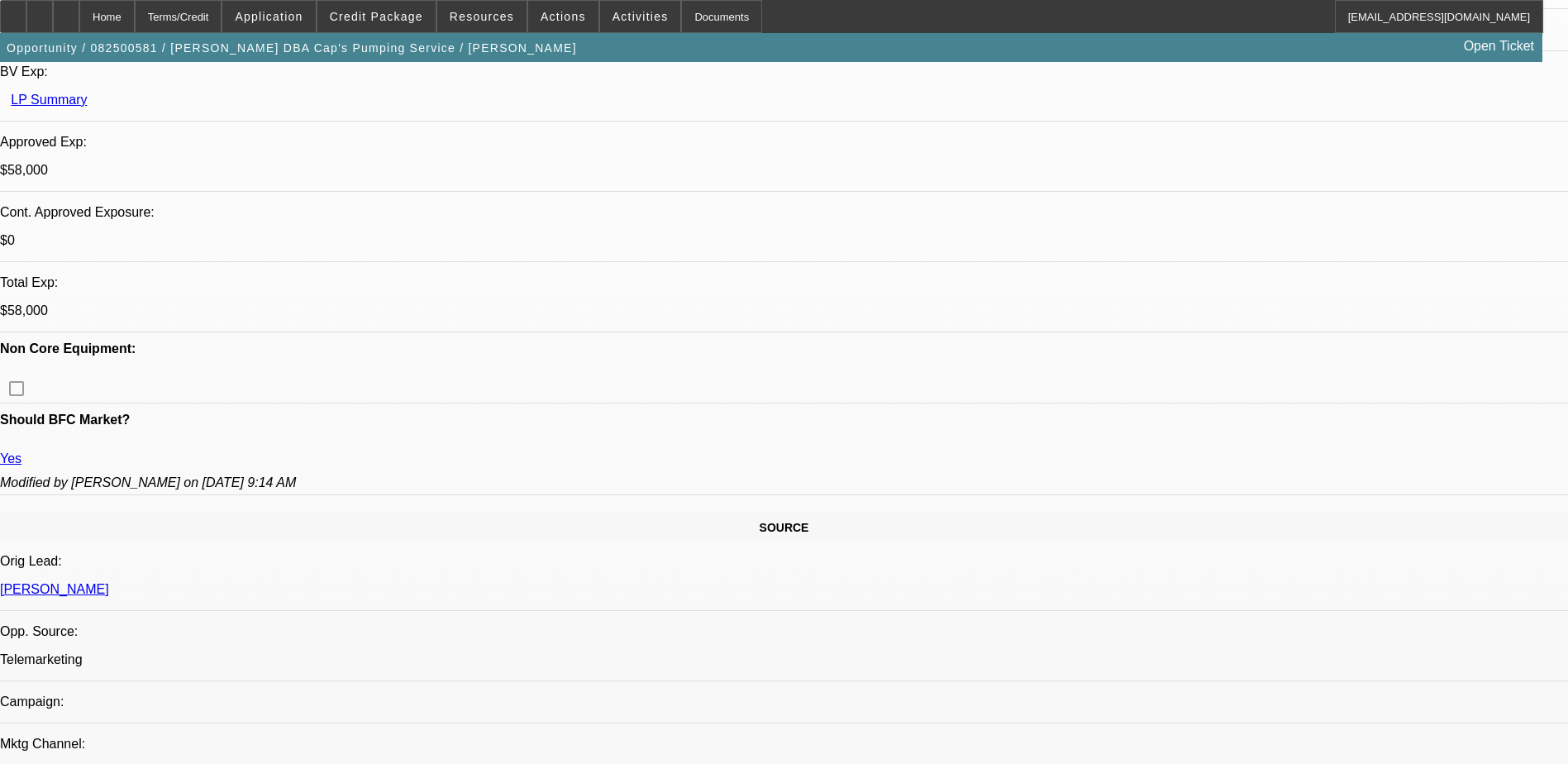
scroll to position [0, 0]
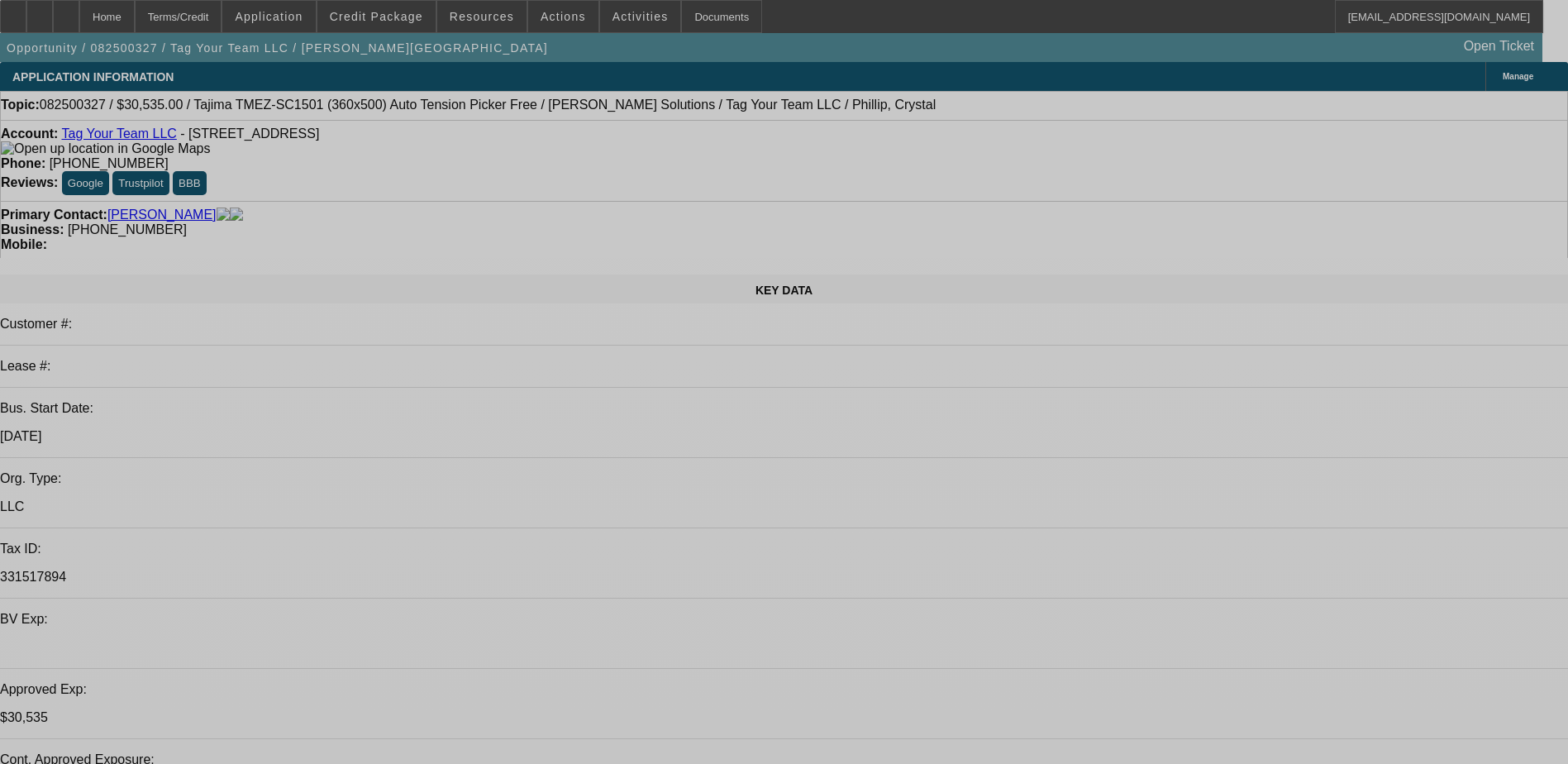
select select "0"
select select "2"
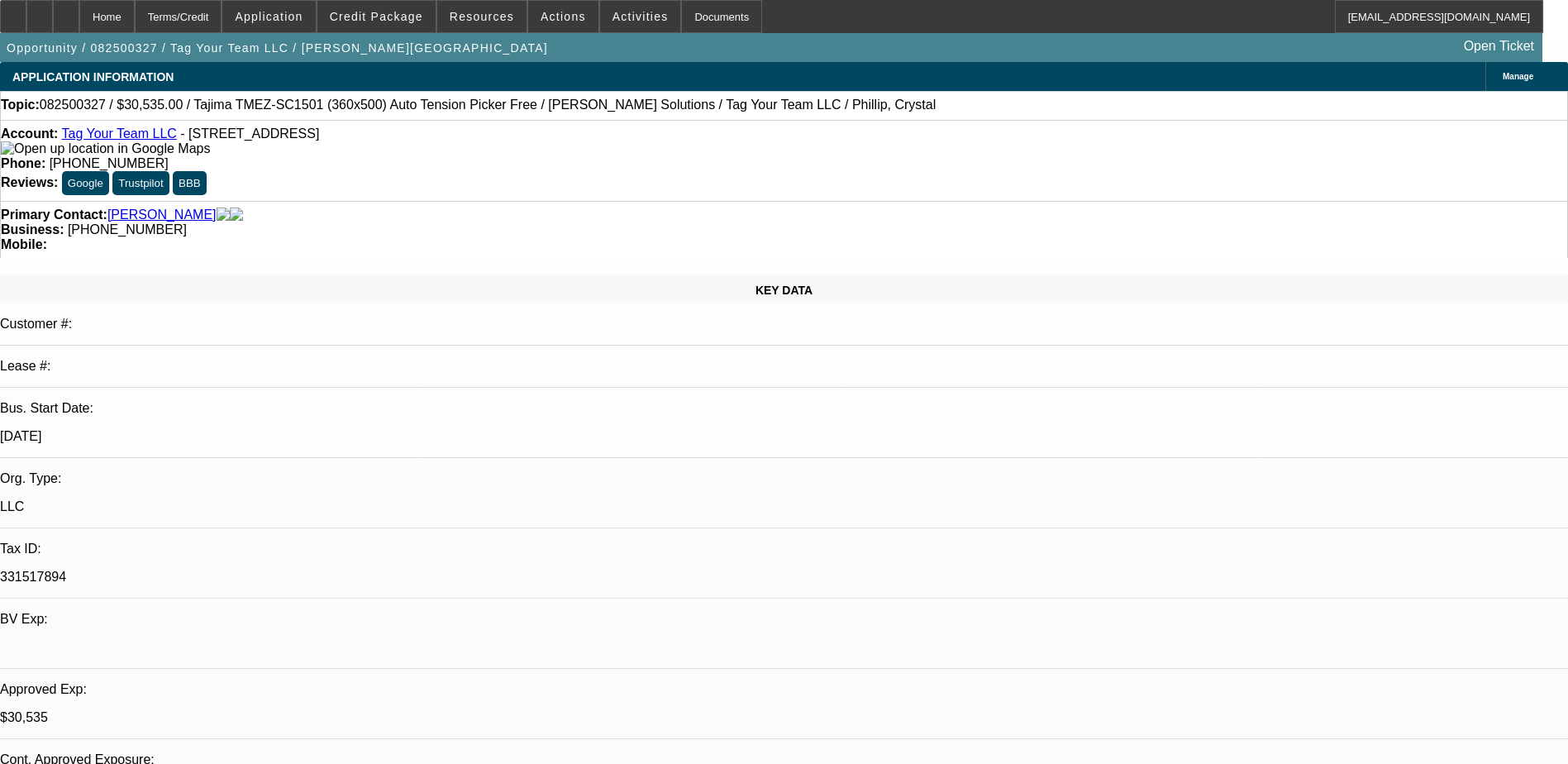
select select "0.1"
select select "0"
select select "2"
select select "0"
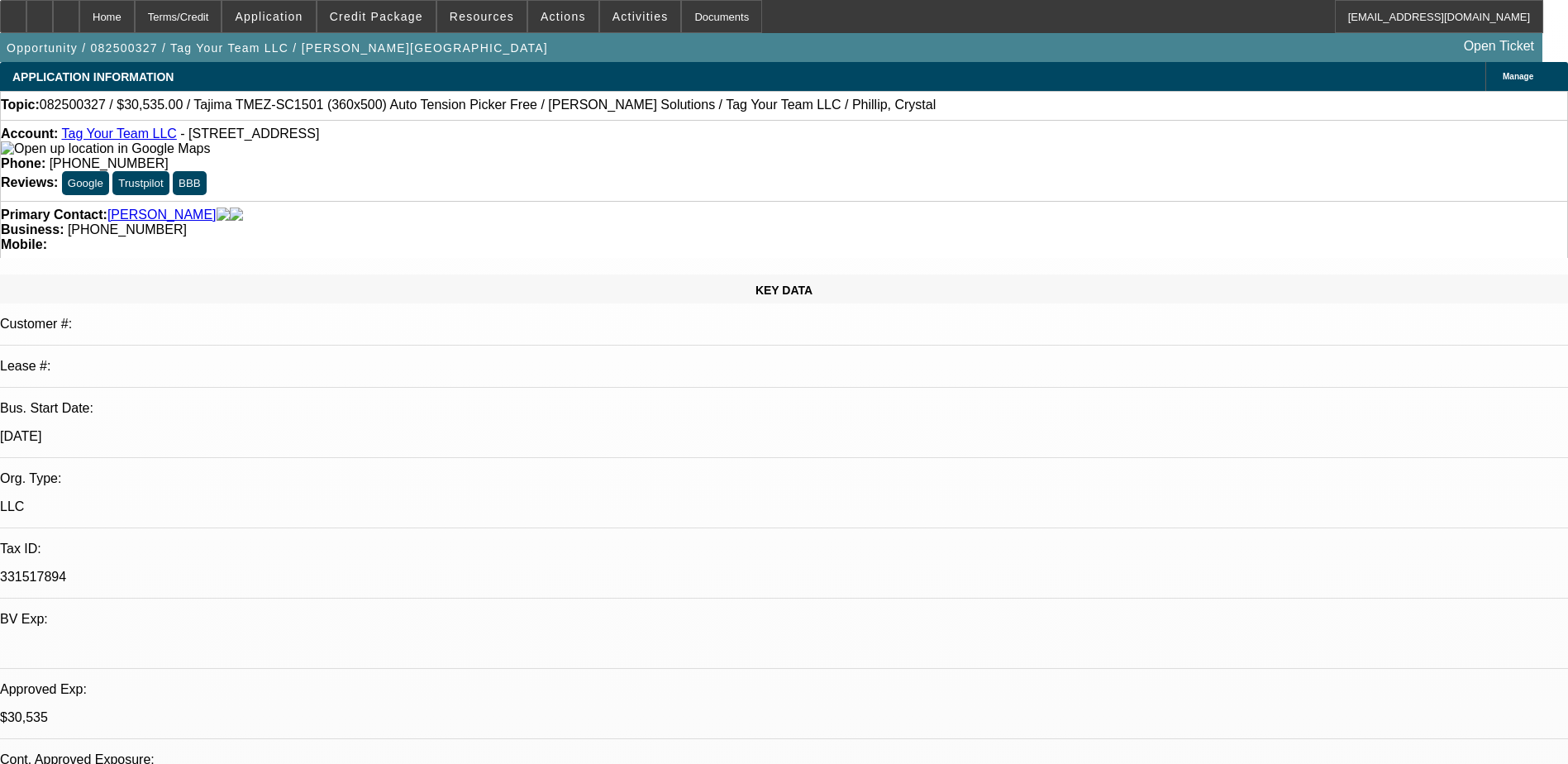
select select "2"
select select "0.1"
select select "0"
select select "2"
select select "0"
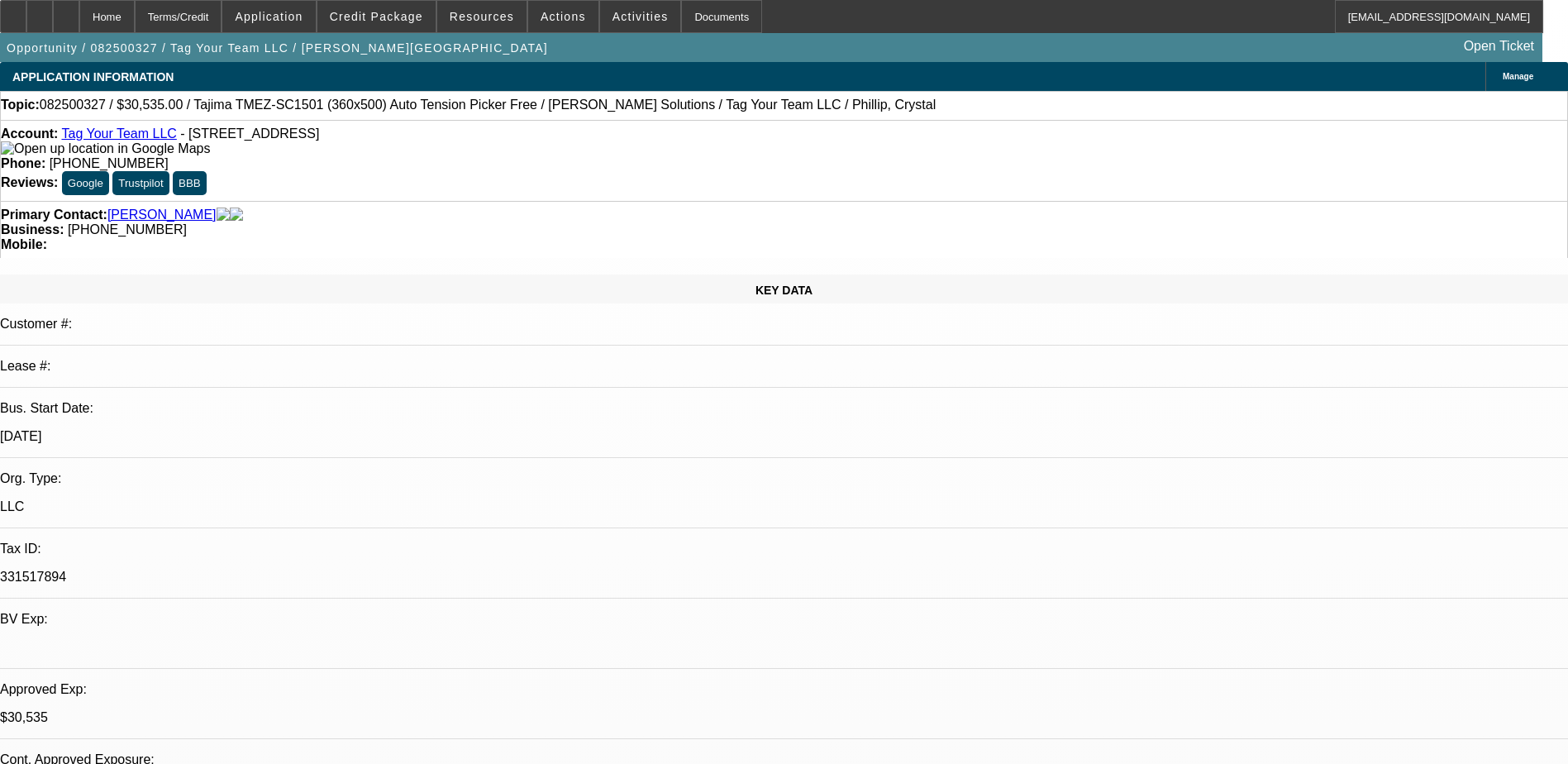
select select "1"
select select "2"
select select "4"
select select "1"
select select "2"
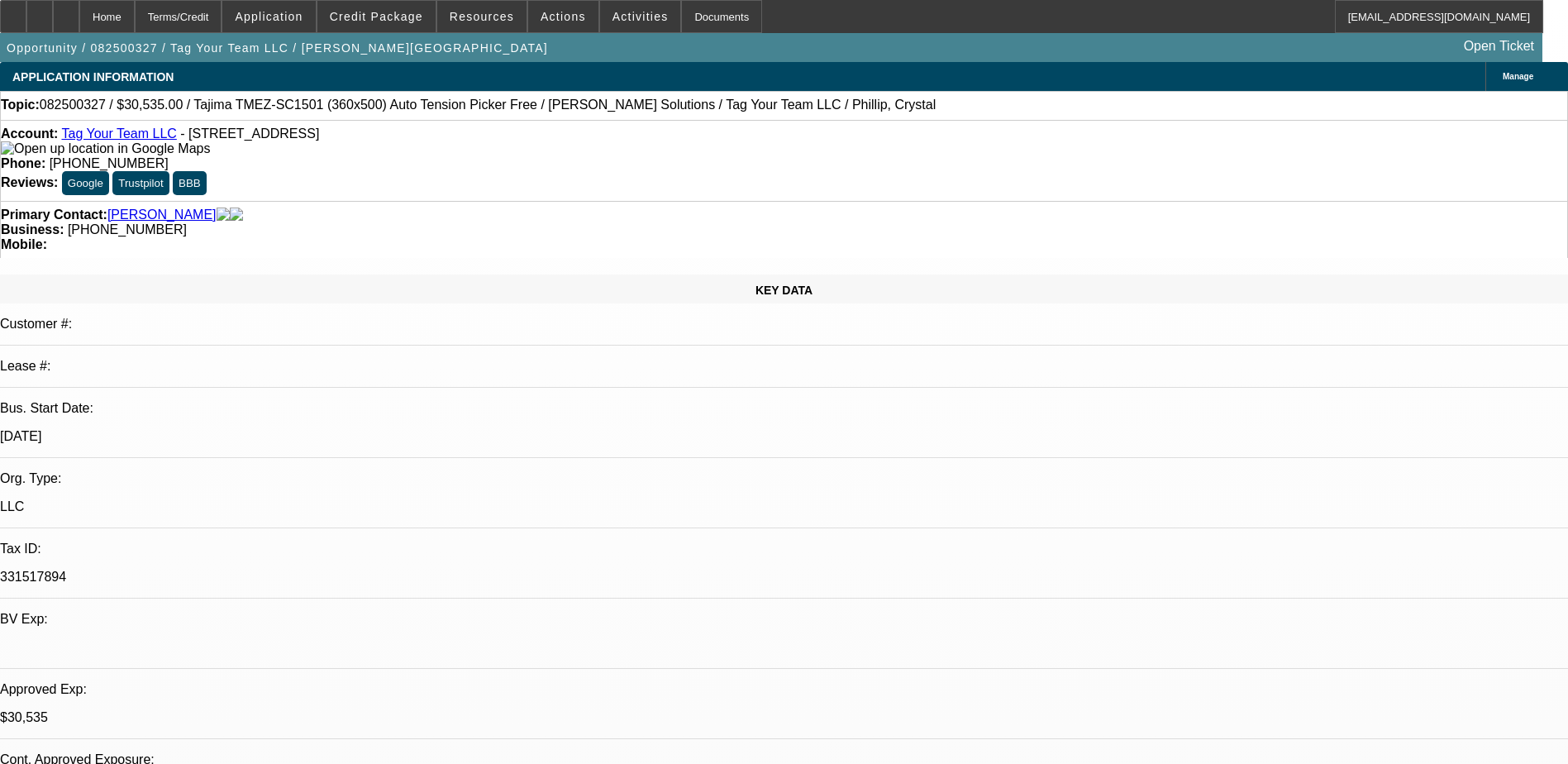
select select "6"
select select "1"
select select "2"
select select "4"
select select "1"
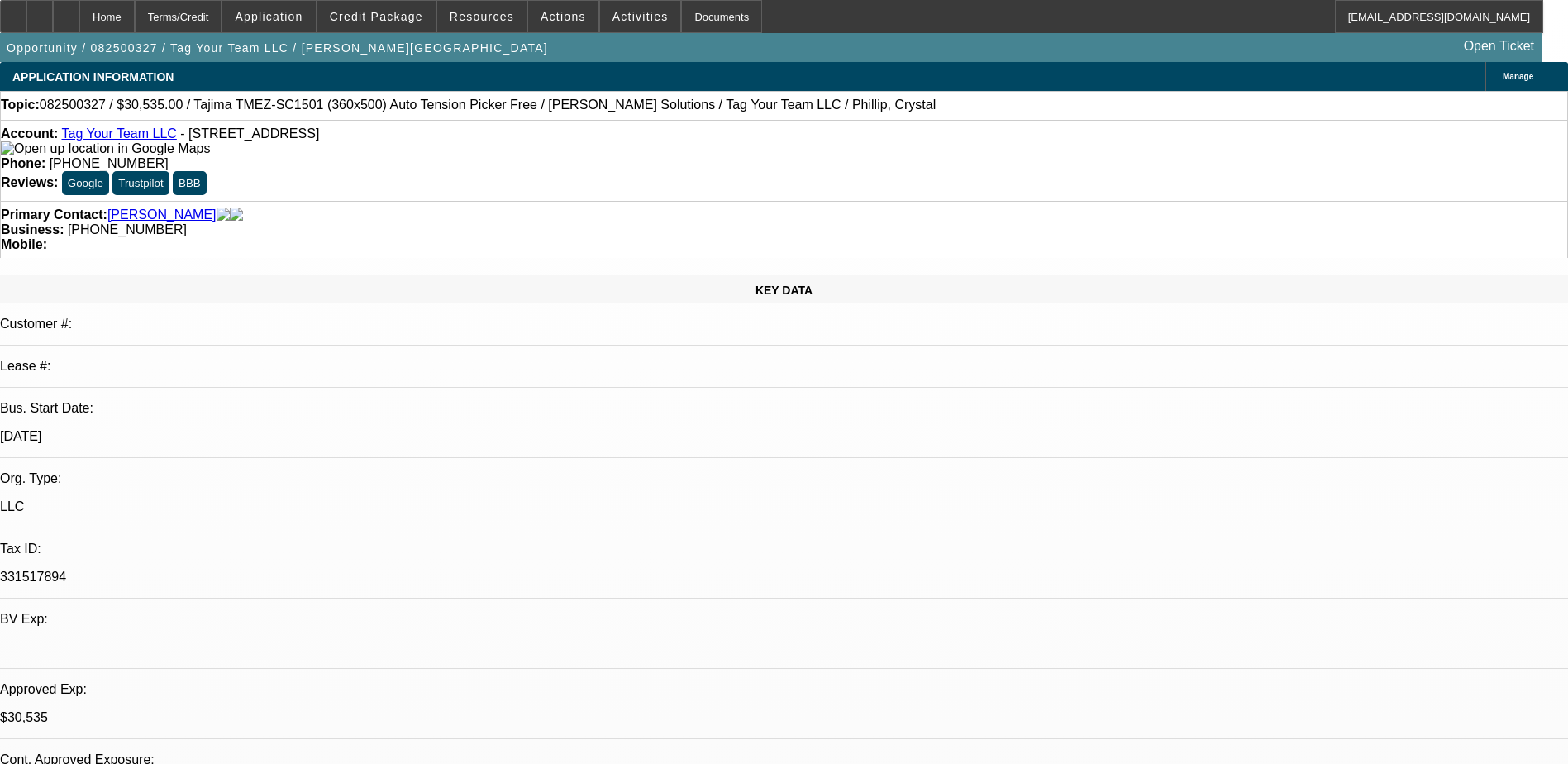
select select "2"
select select "6"
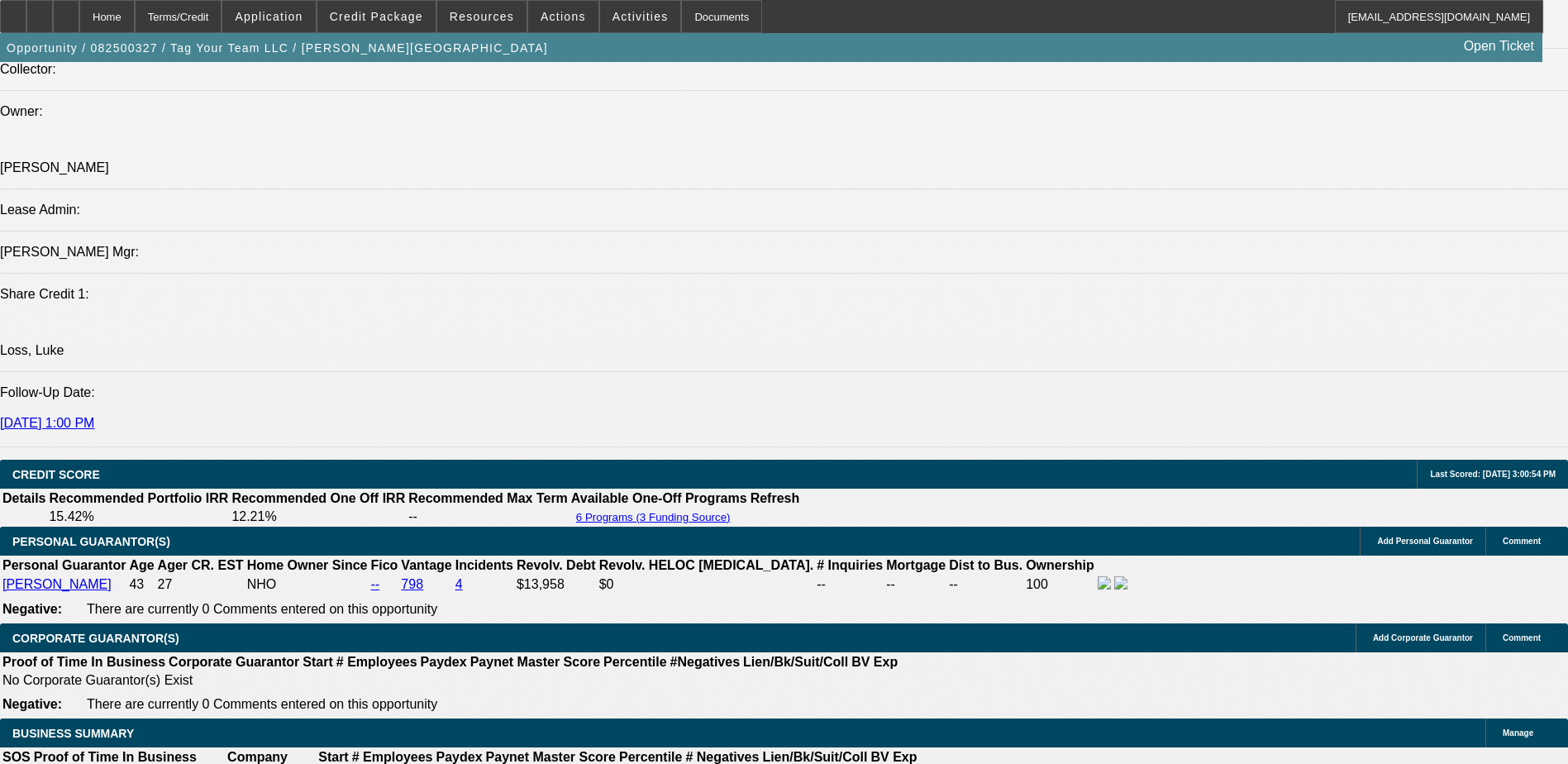
scroll to position [330, 0]
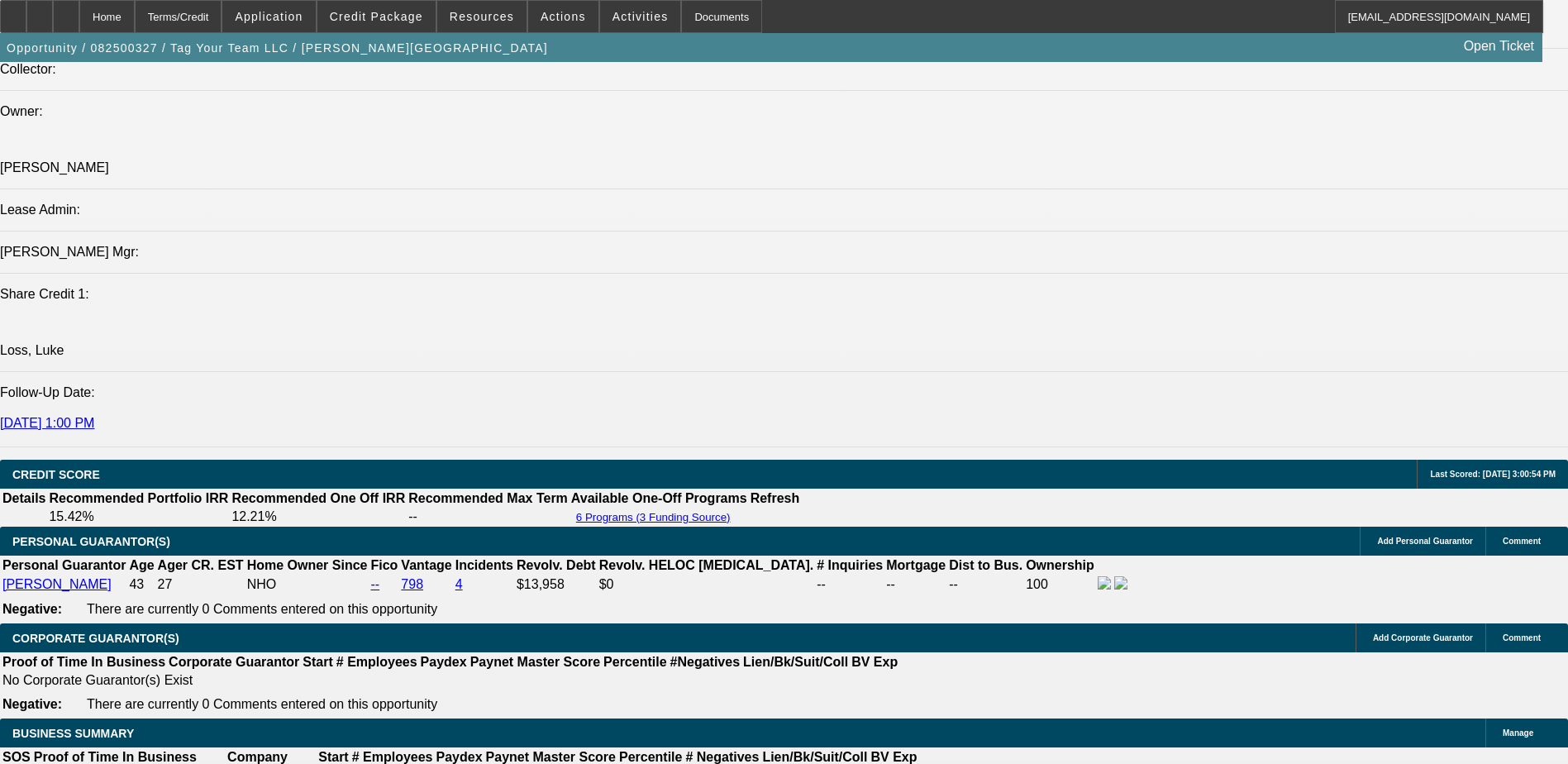
drag, startPoint x: 1216, startPoint y: 346, endPoint x: 1200, endPoint y: 292, distance: 56.3
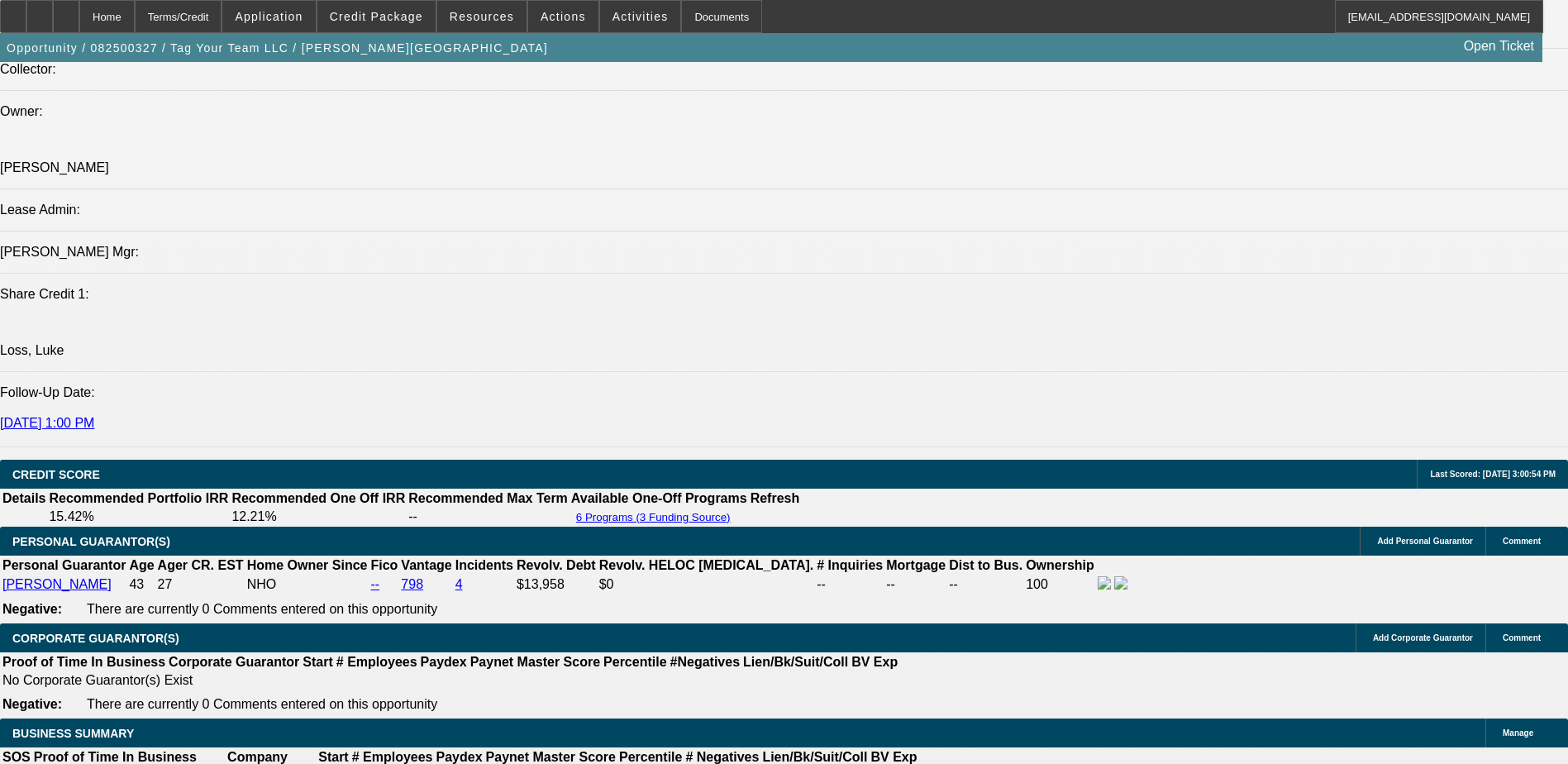
drag, startPoint x: 1232, startPoint y: 226, endPoint x: 1245, endPoint y: 260, distance: 36.4
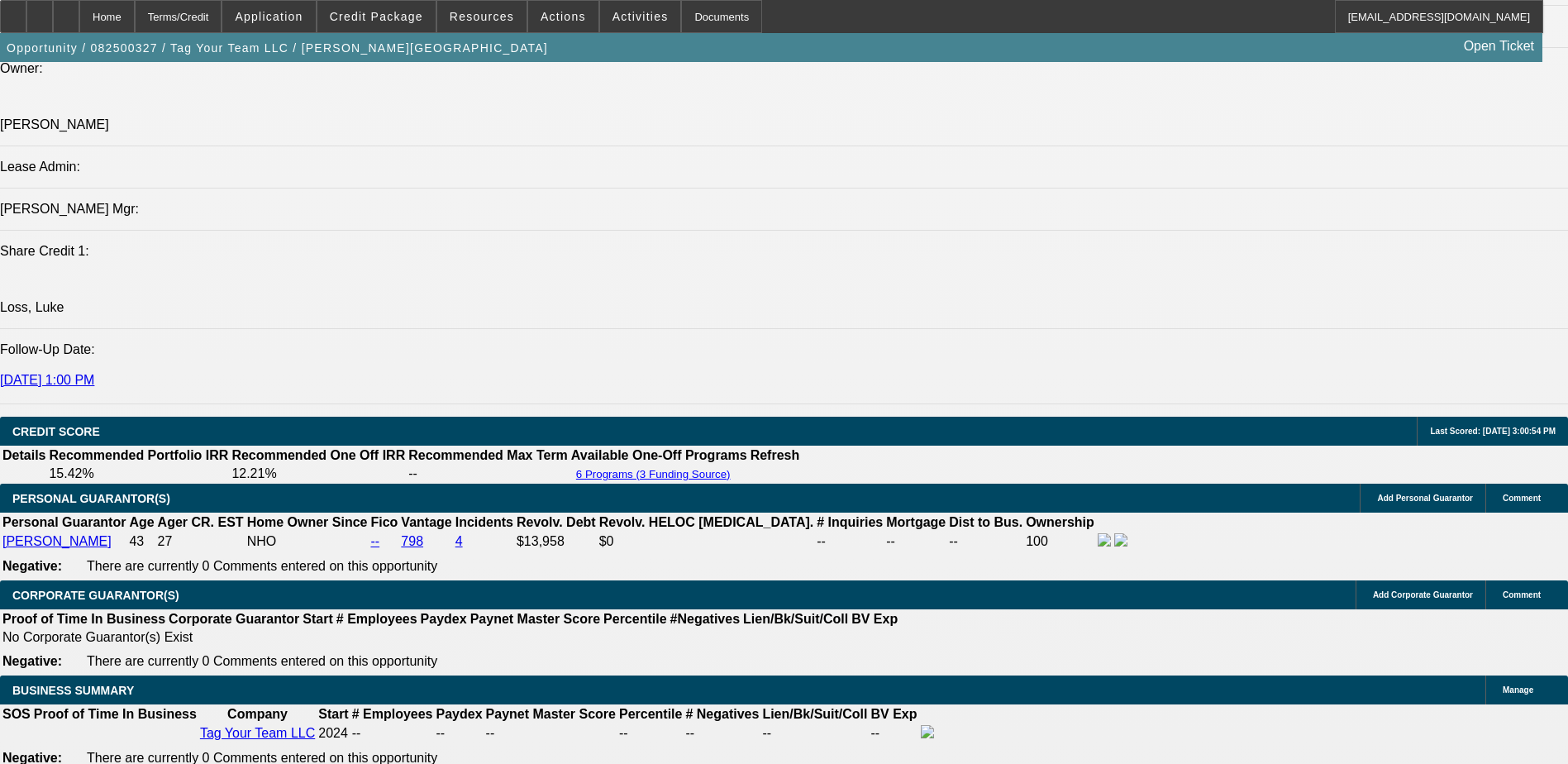
scroll to position [2025, 0]
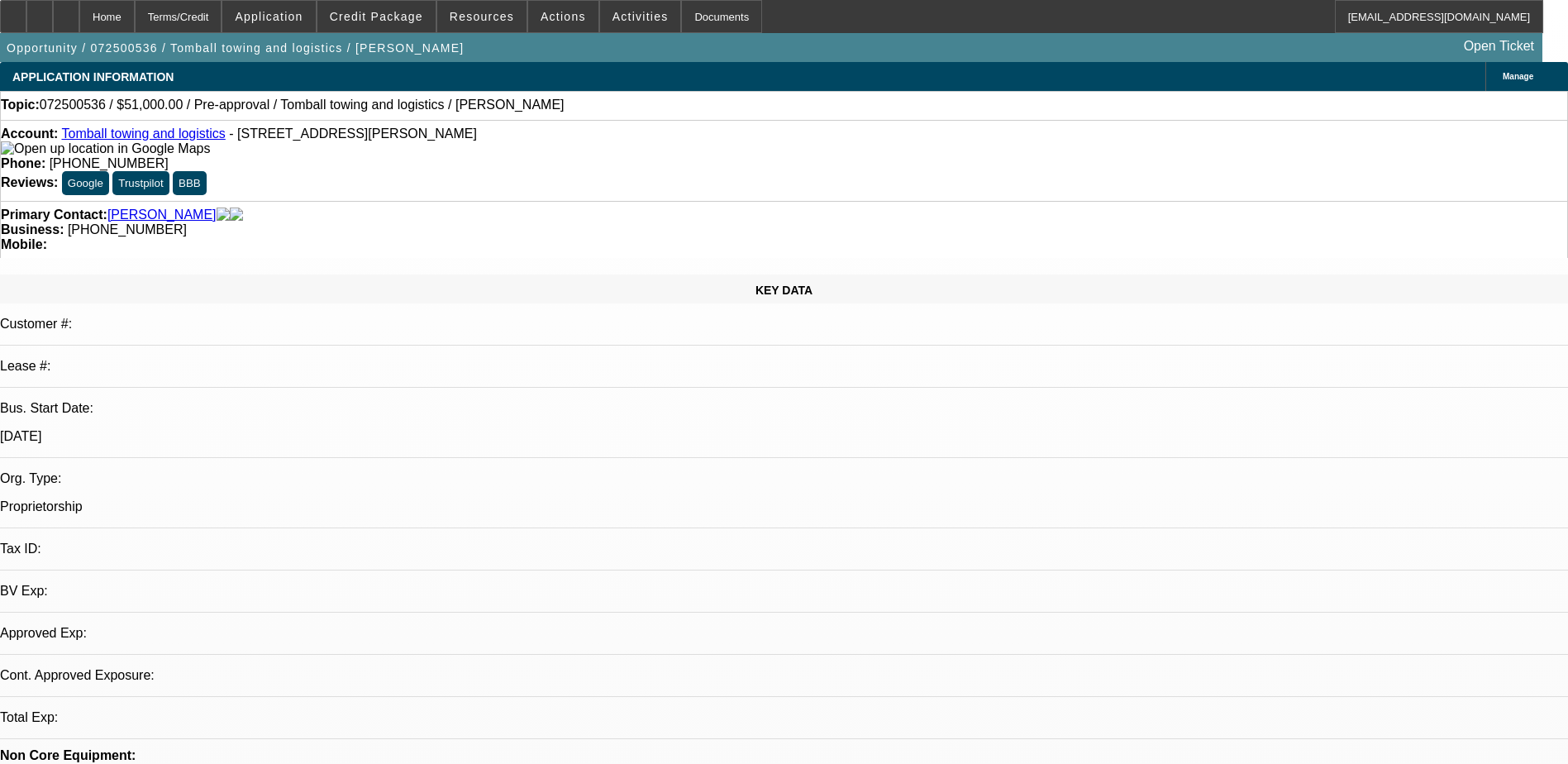
select select "0.15"
select select "2"
select select "0"
select select "6"
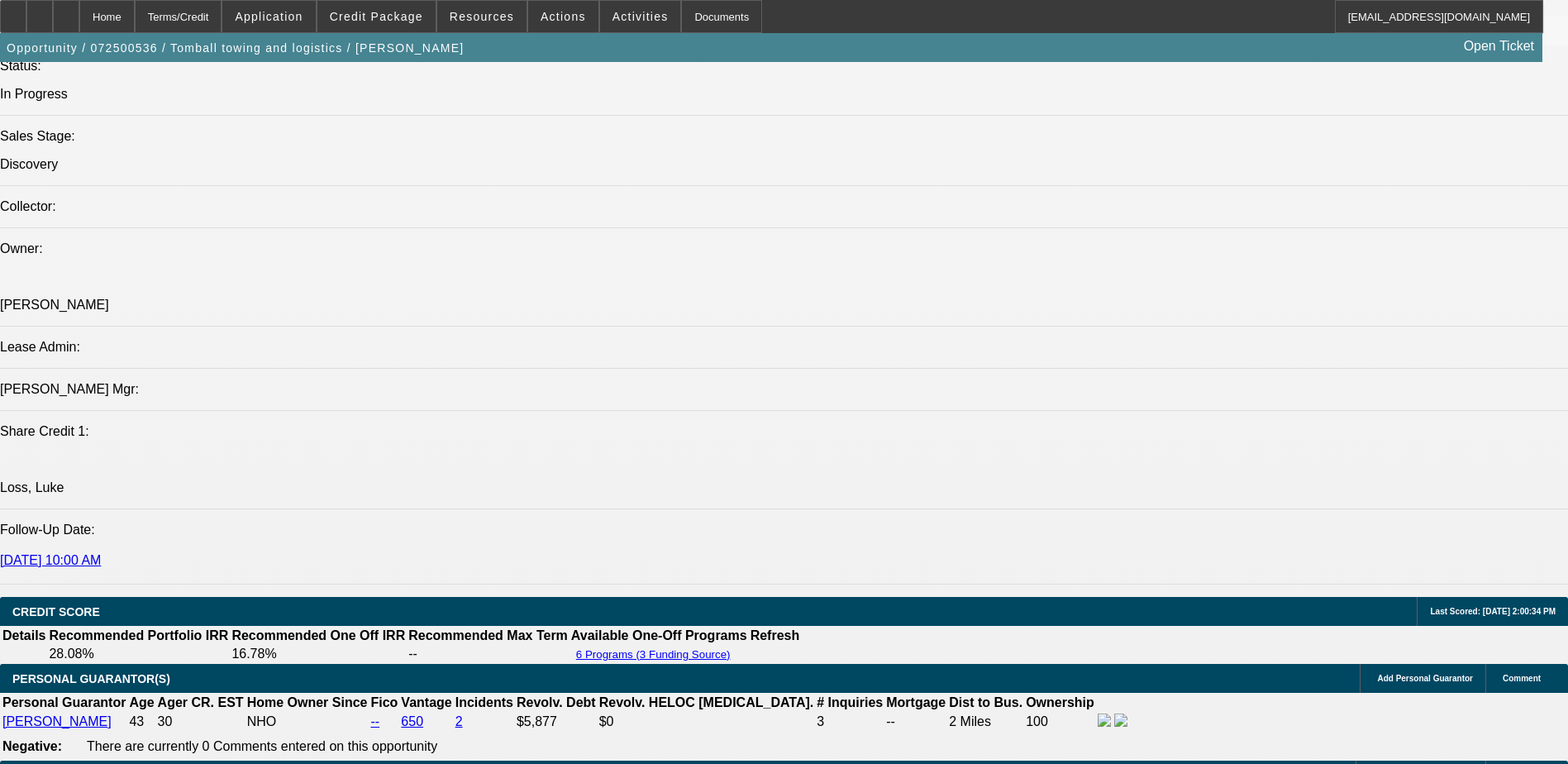
scroll to position [1570, 0]
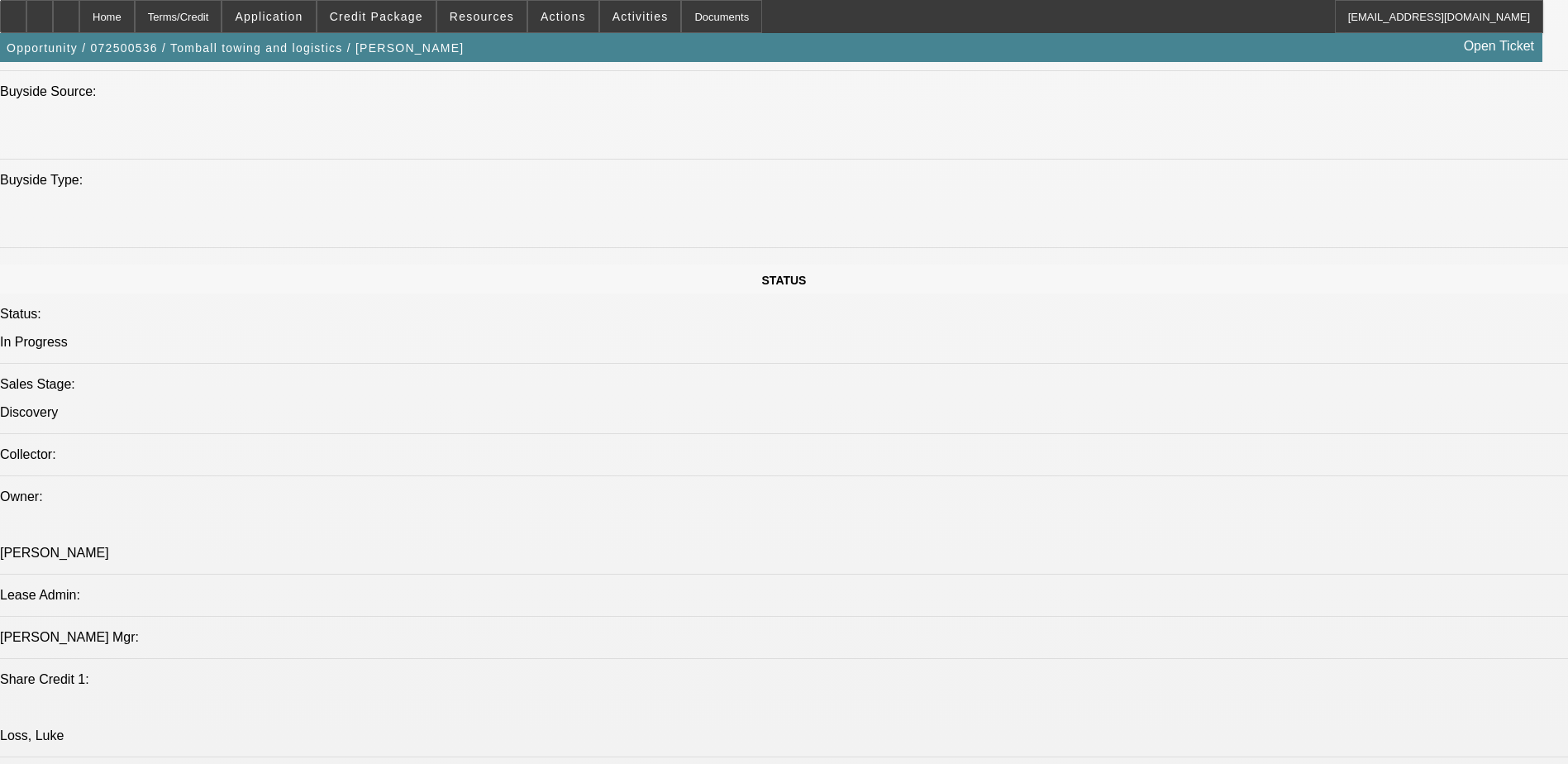
drag, startPoint x: 1209, startPoint y: 196, endPoint x: 1325, endPoint y: 211, distance: 117.0
drag, startPoint x: 1325, startPoint y: 211, endPoint x: 1301, endPoint y: 286, distance: 78.7
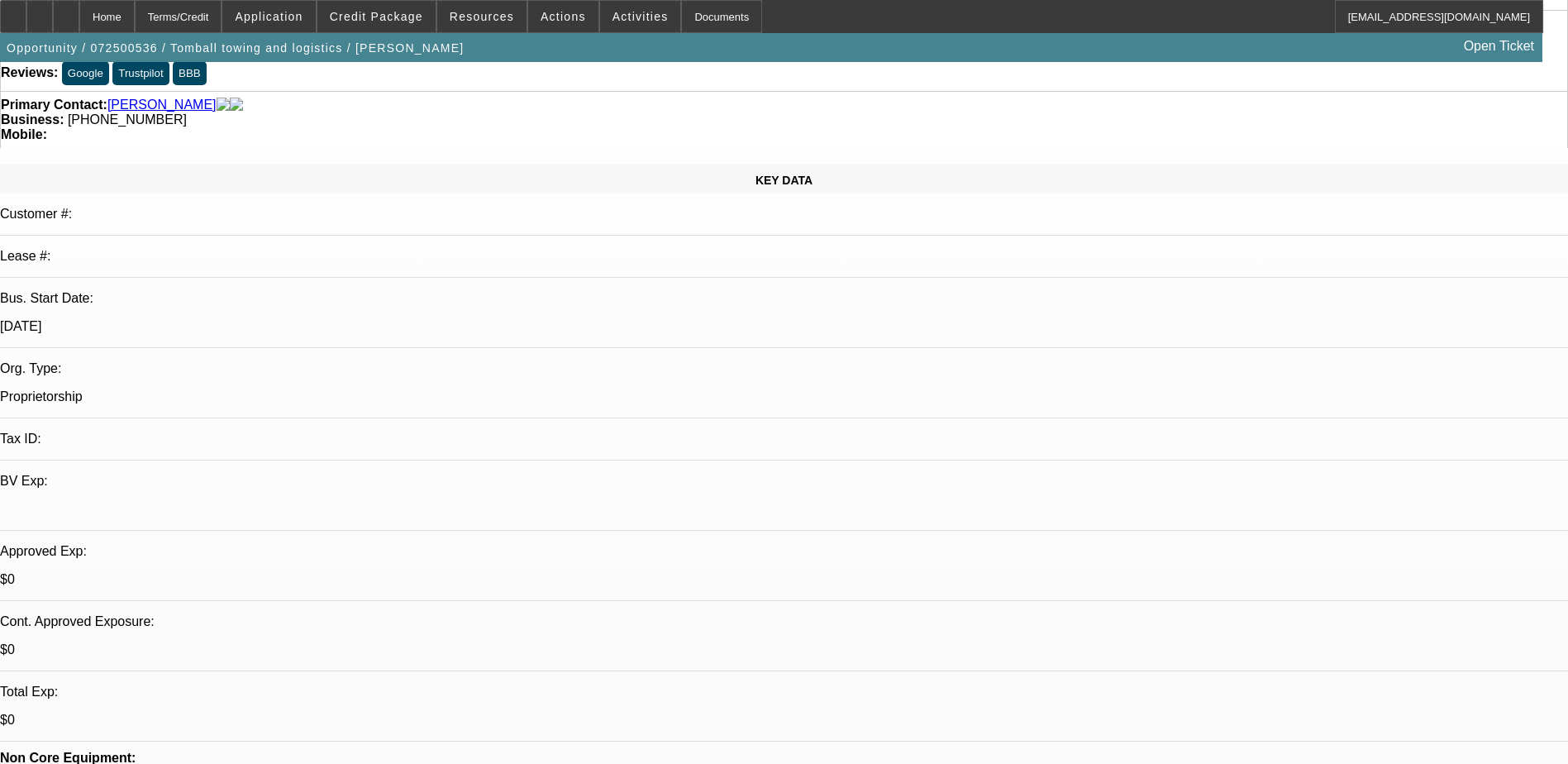
scroll to position [0, 0]
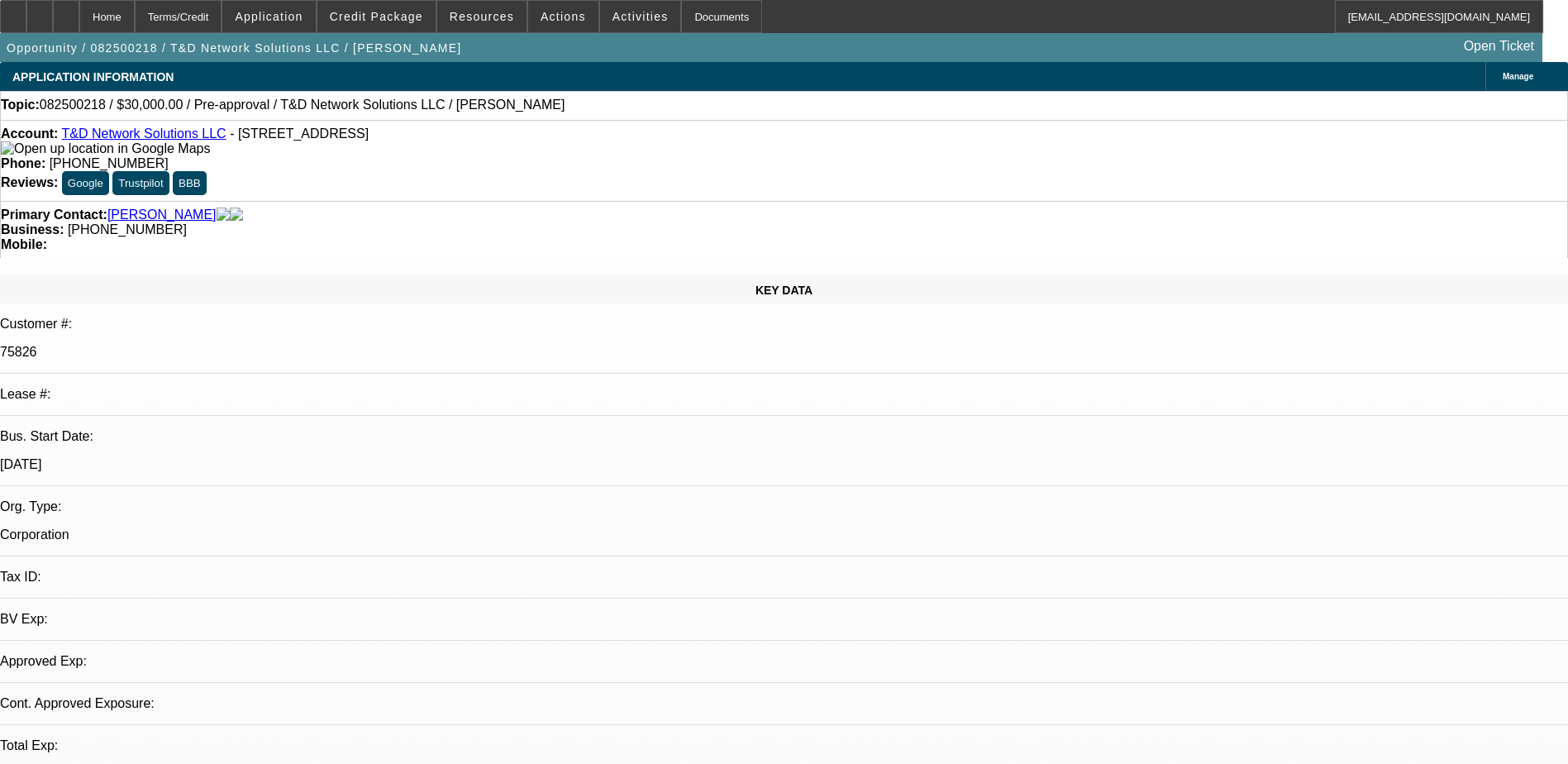
select select "0"
select select "2"
select select "0.1"
select select "1"
select select "2"
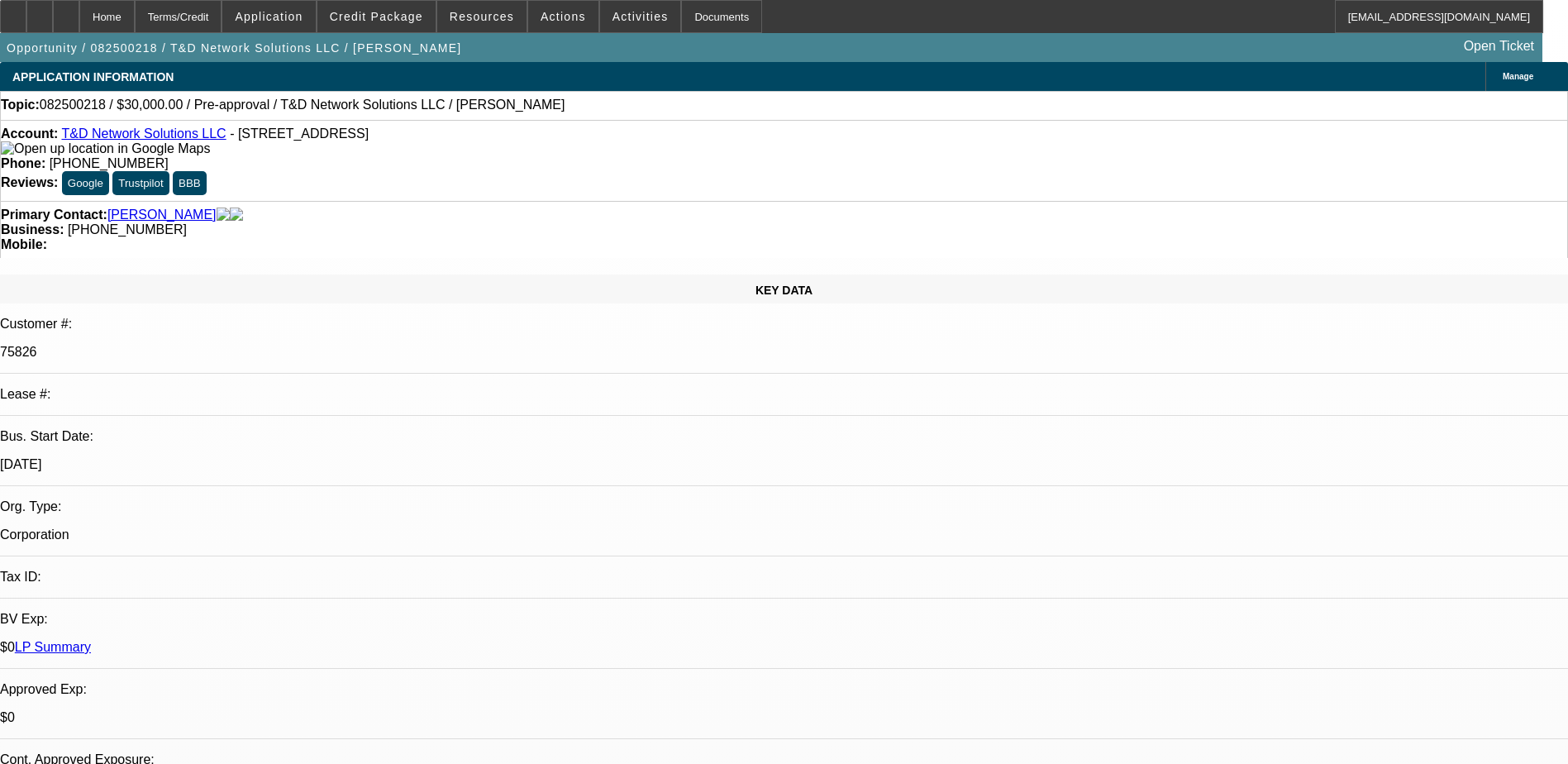
select select "4"
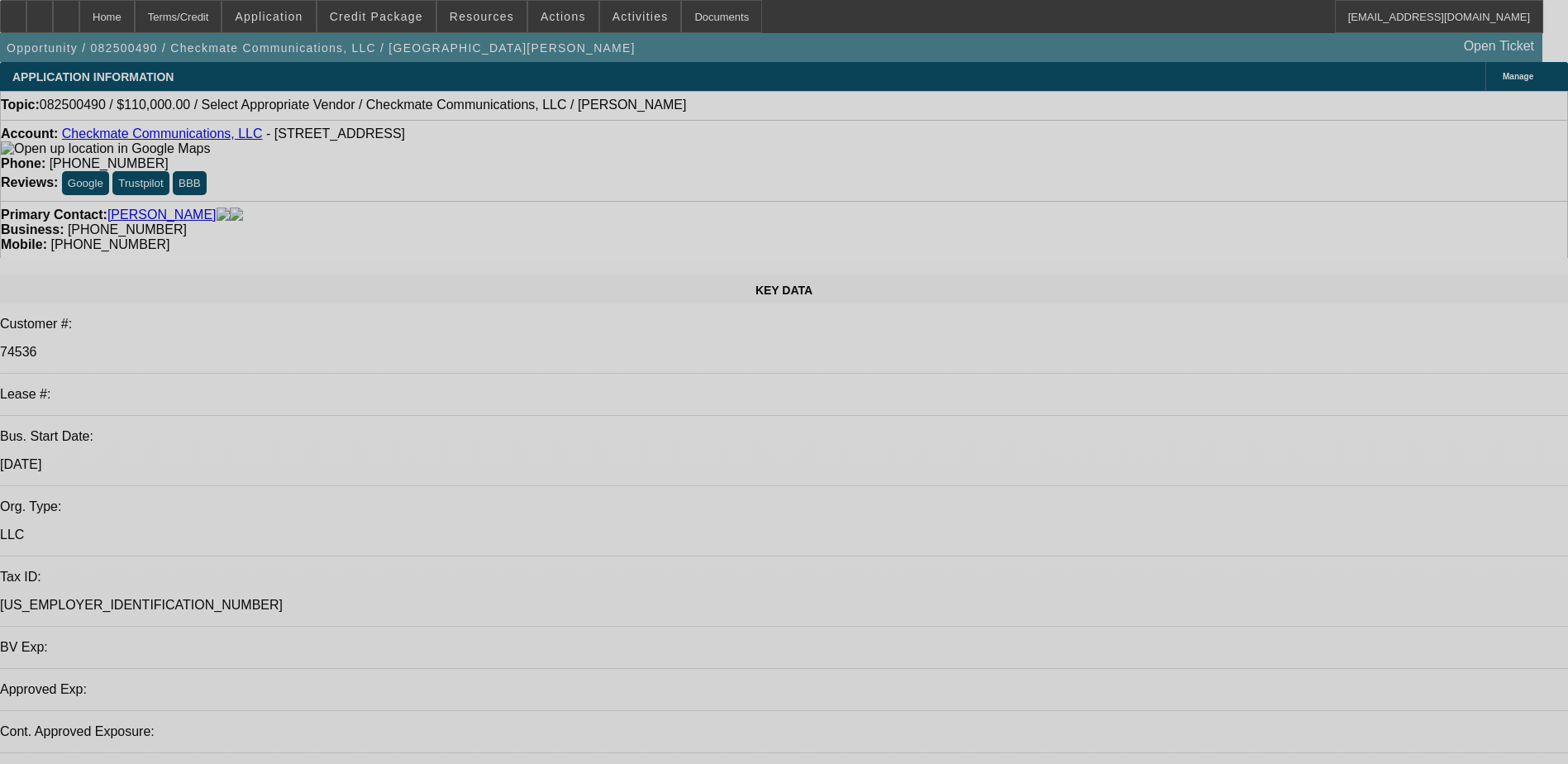
select select "0"
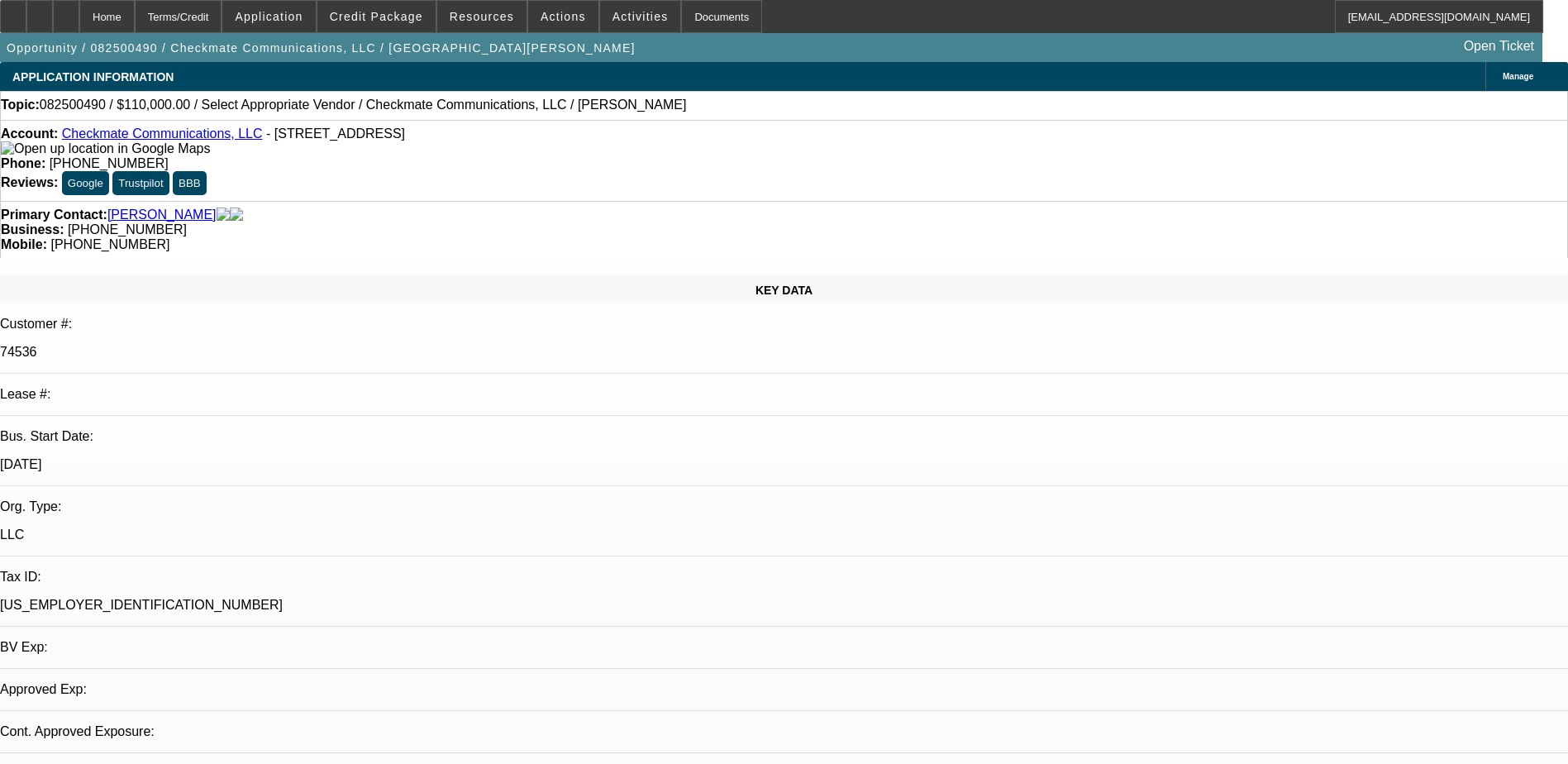
select select "2"
select select "0.1"
select select "1"
select select "2"
select select "4"
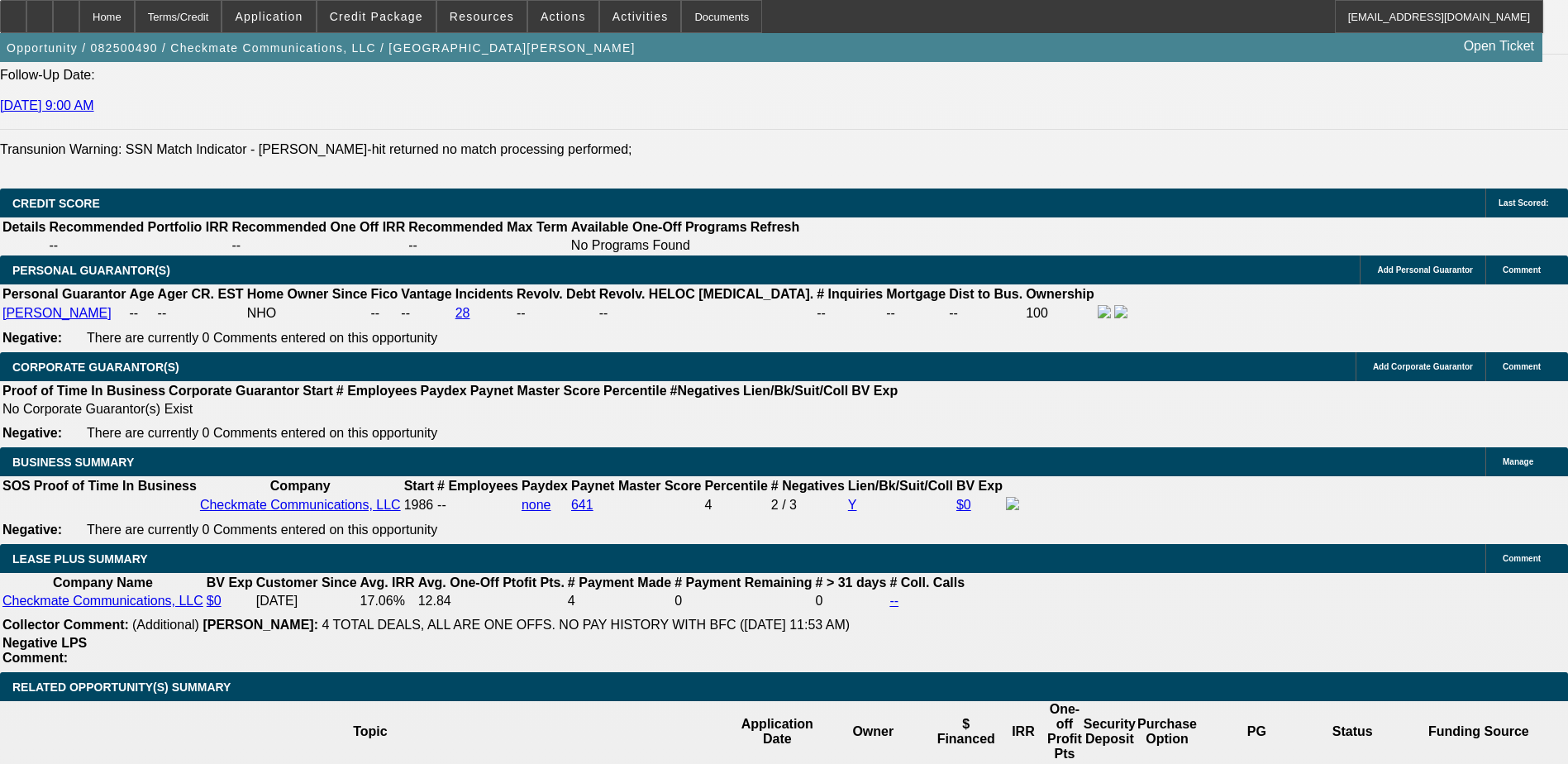
scroll to position [2645, 0]
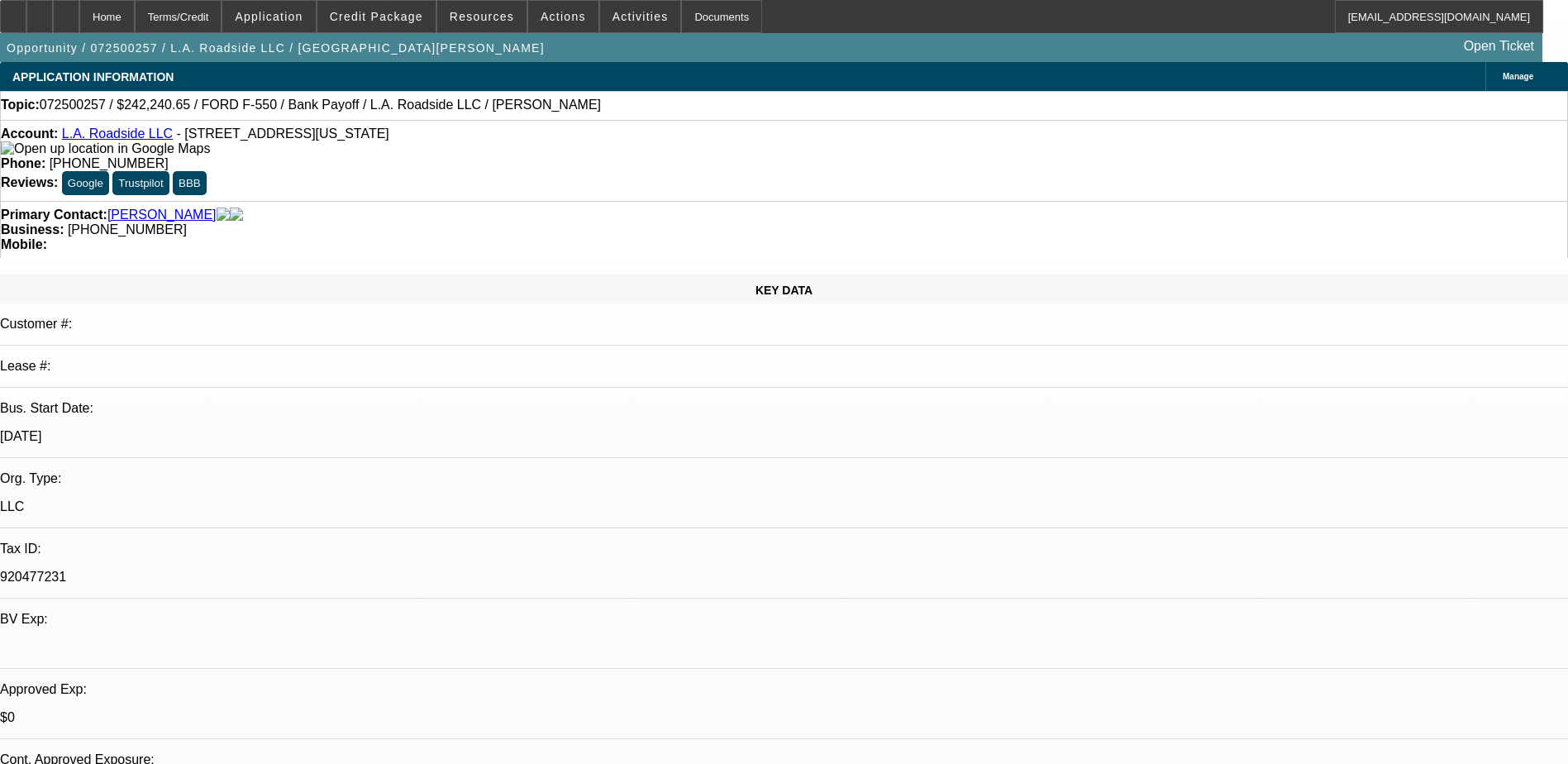
select select "0"
select select "0.1"
select select "0"
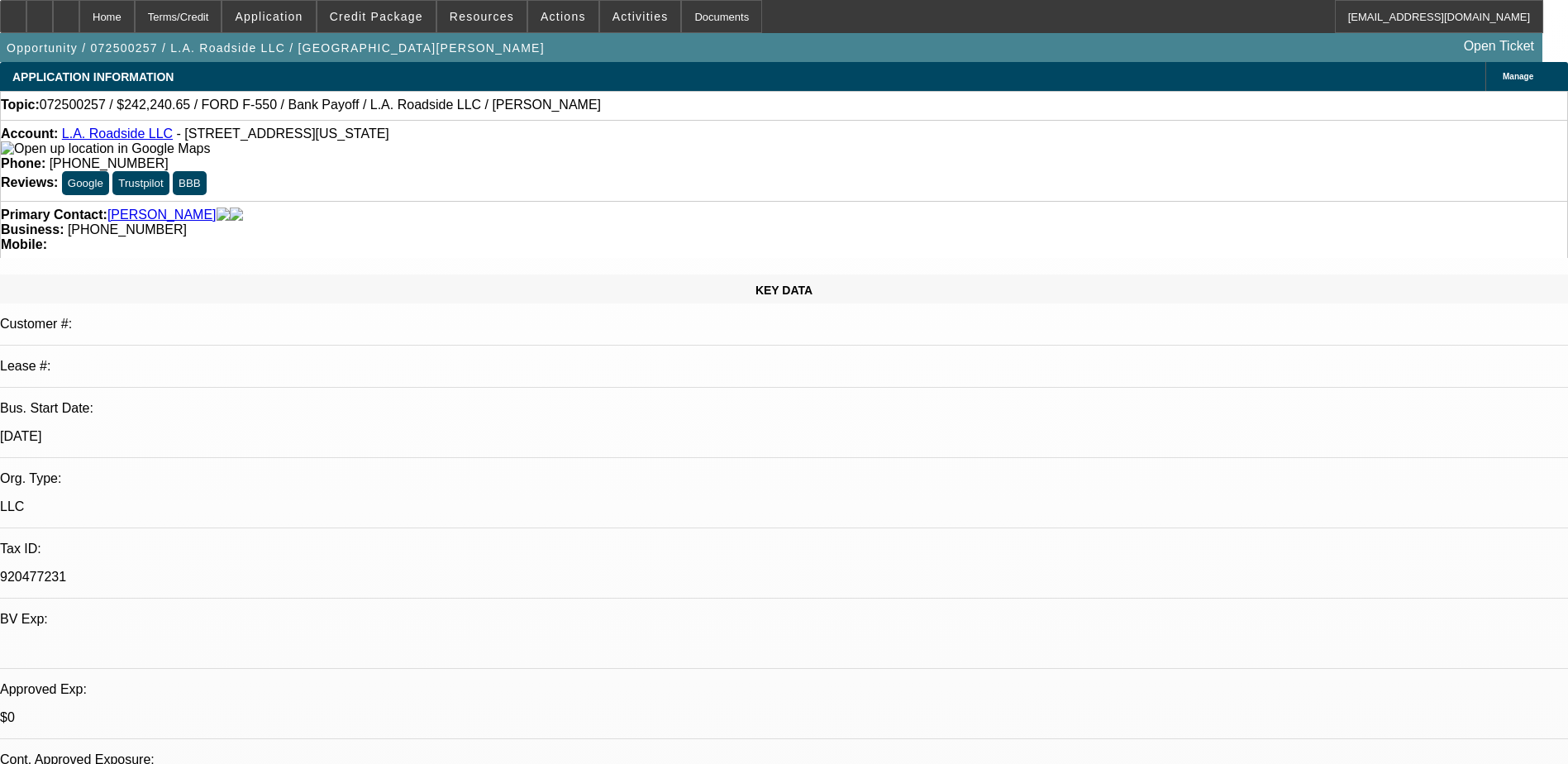
select select "0.1"
select select "2"
select select "4"
select select "2"
select select "4"
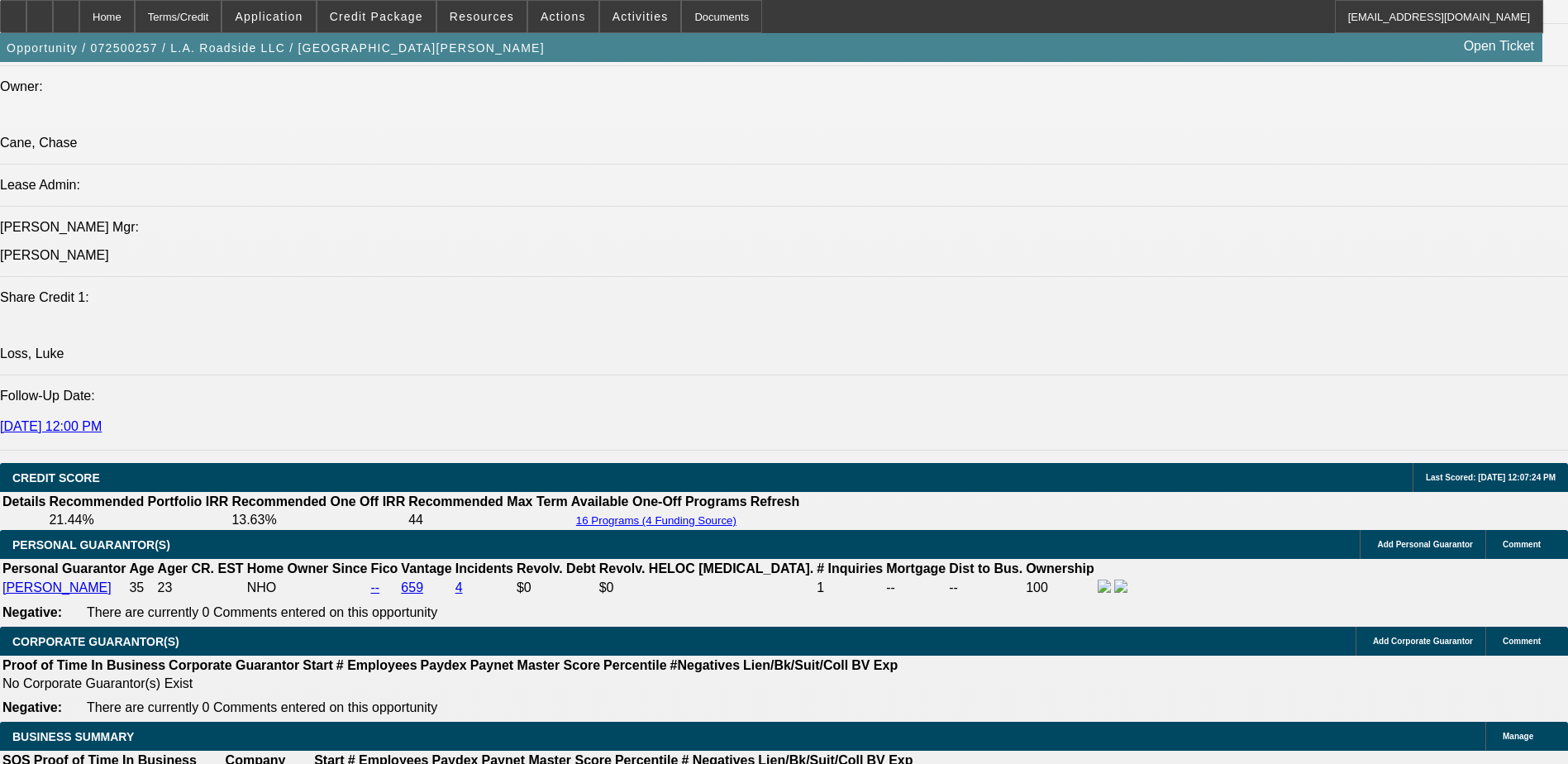
scroll to position [2009, 0]
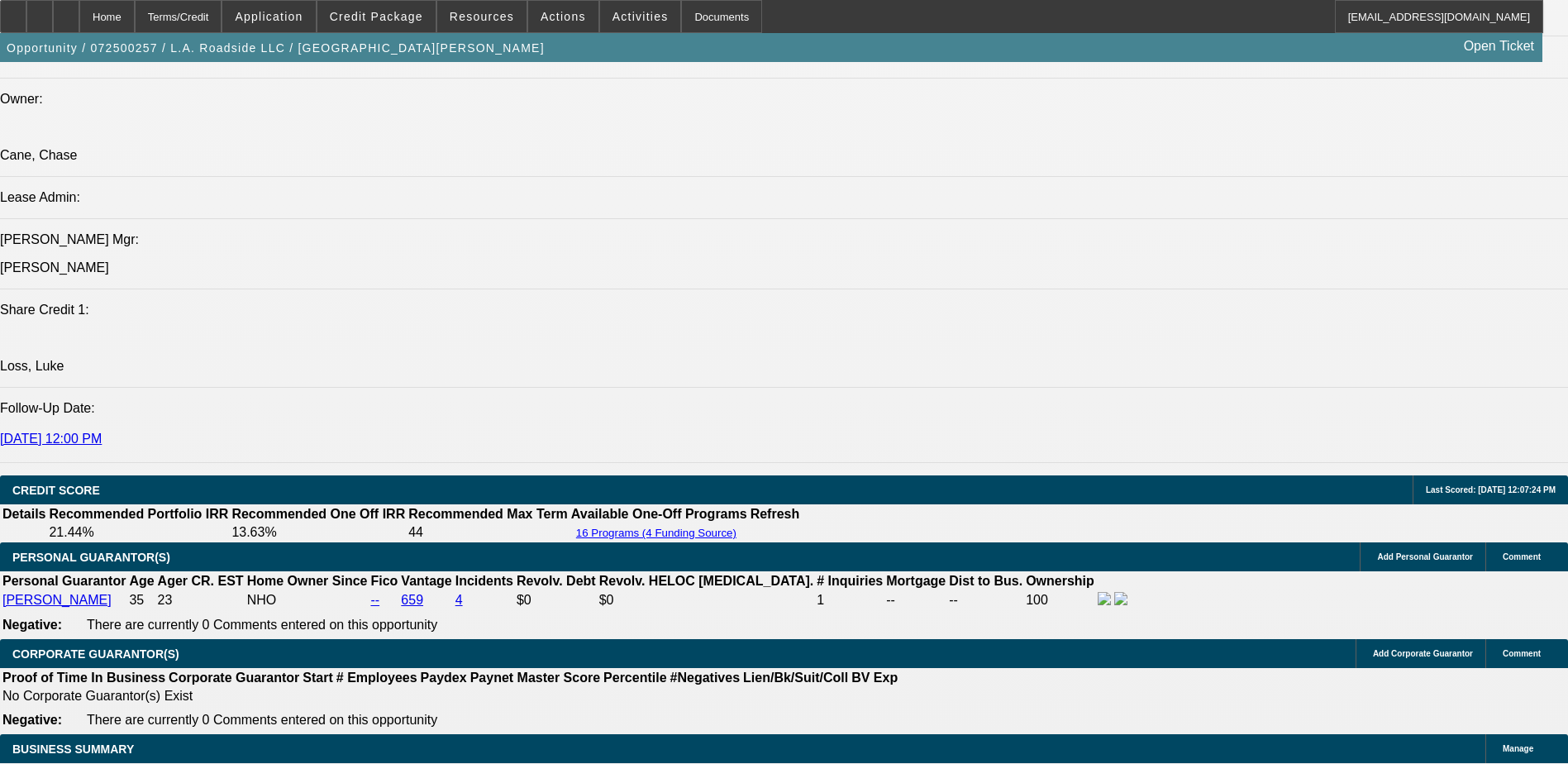
drag, startPoint x: 219, startPoint y: 320, endPoint x: 206, endPoint y: 315, distance: 13.9
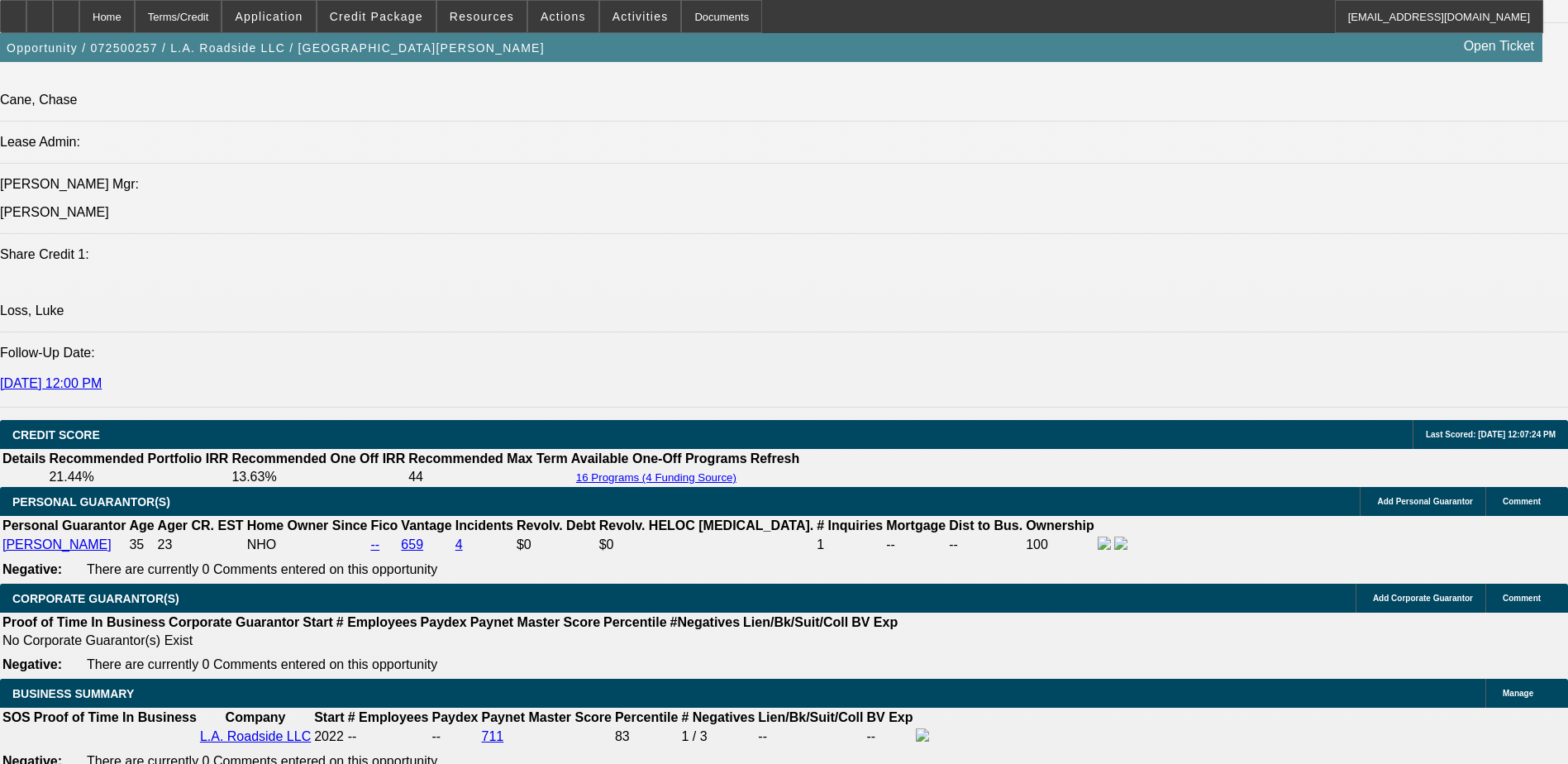
copy div "Cane, [PERSON_NAME]: [PERSON_NAME] has been towing for 3 years. Customer has tw…"
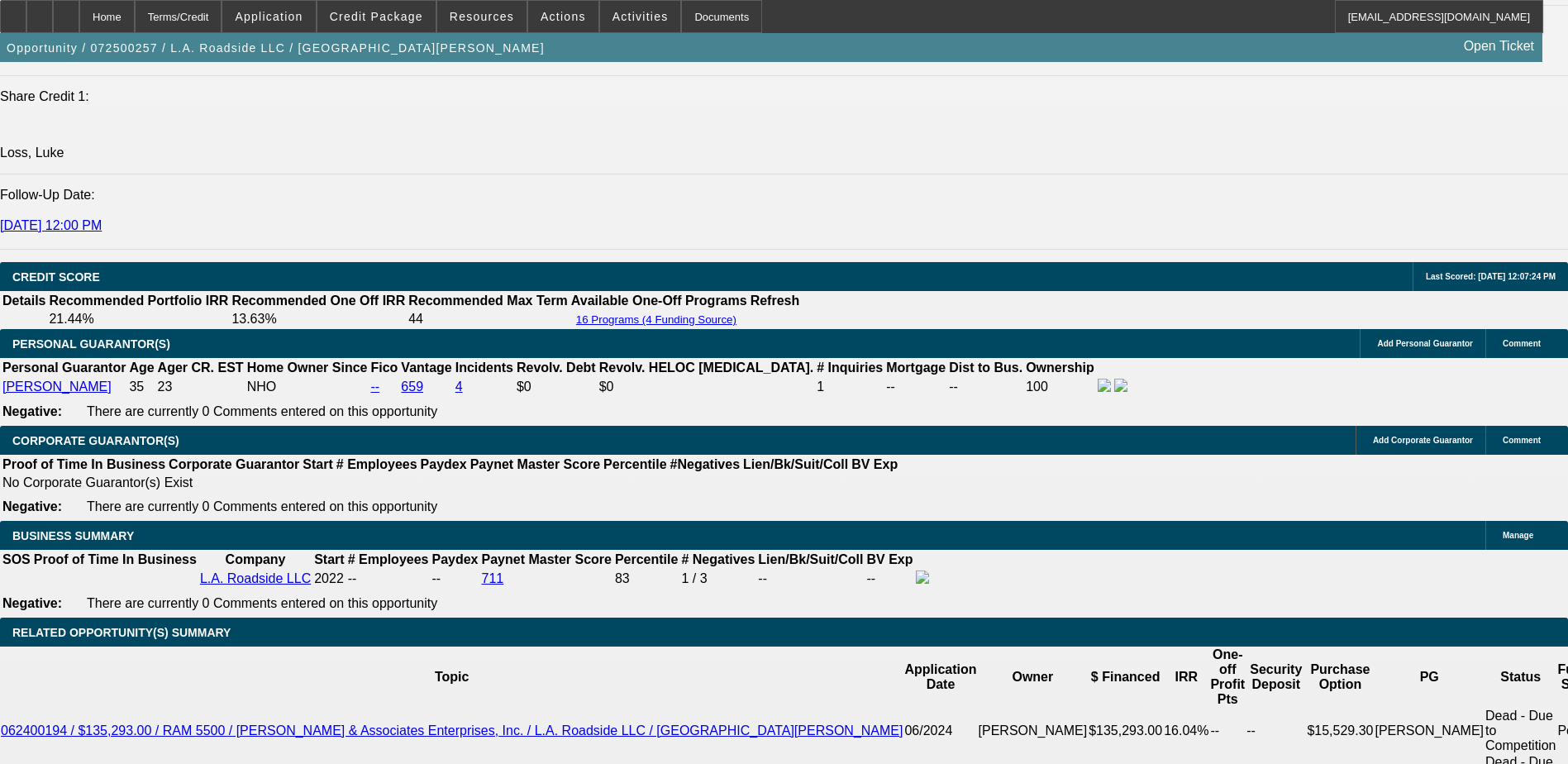
scroll to position [1981, 0]
